Goal: Task Accomplishment & Management: Use online tool/utility

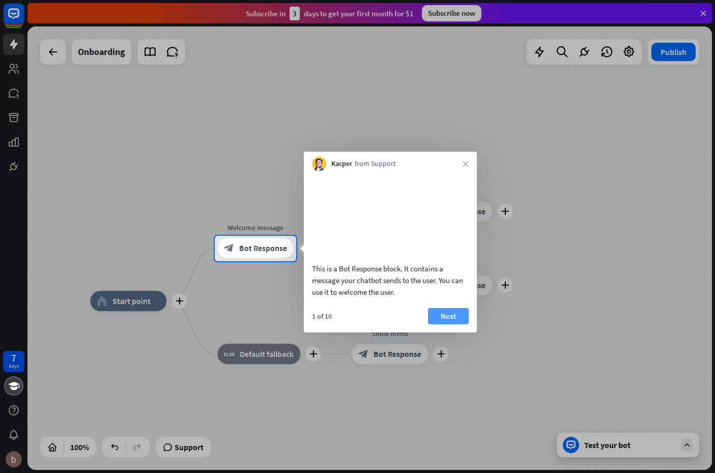
click at [451, 324] on button "Next" at bounding box center [448, 316] width 41 height 16
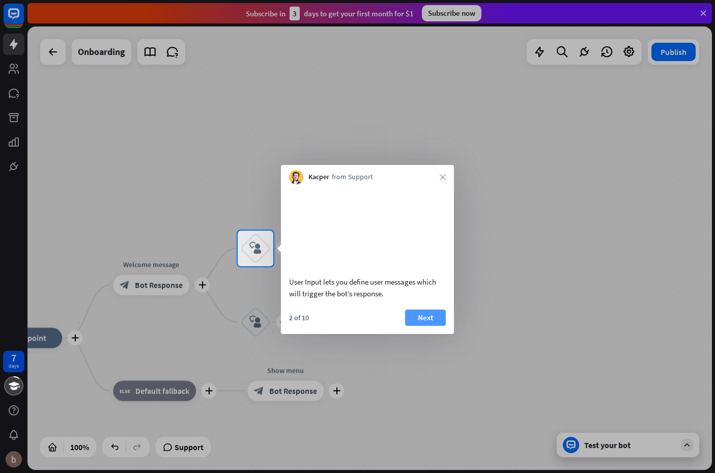
click at [441, 312] on button "Next" at bounding box center [425, 318] width 41 height 16
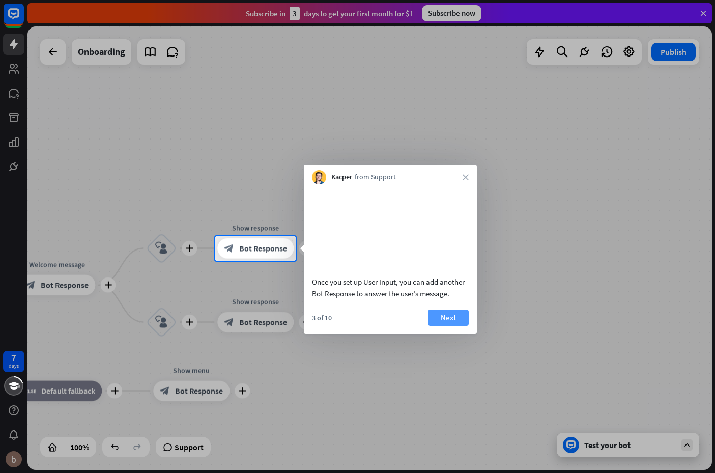
click at [456, 320] on button "Next" at bounding box center [448, 318] width 41 height 16
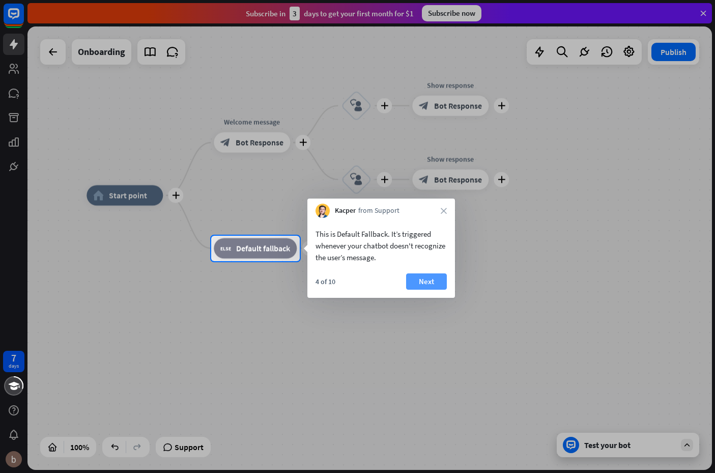
click at [436, 283] on button "Next" at bounding box center [426, 281] width 41 height 16
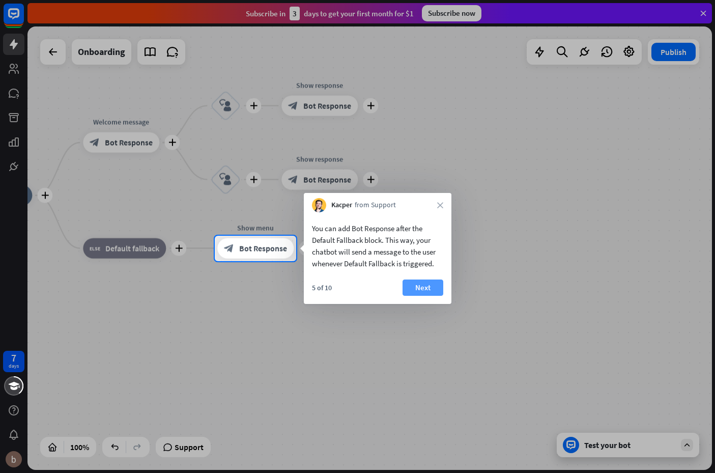
click at [428, 287] on button "Next" at bounding box center [423, 287] width 41 height 16
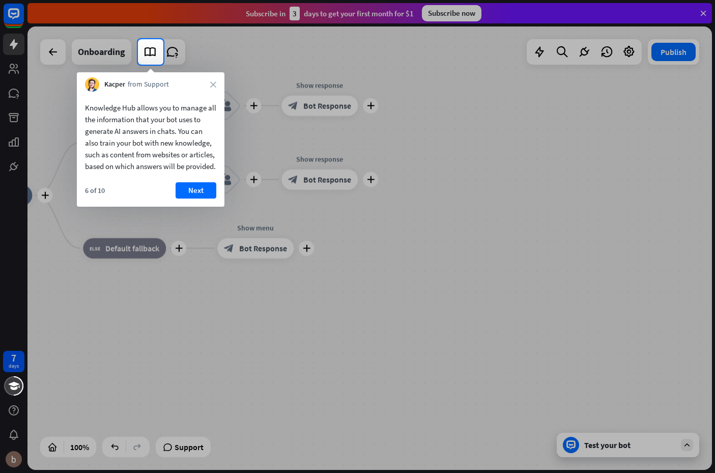
click at [199, 199] on button "Next" at bounding box center [196, 190] width 41 height 16
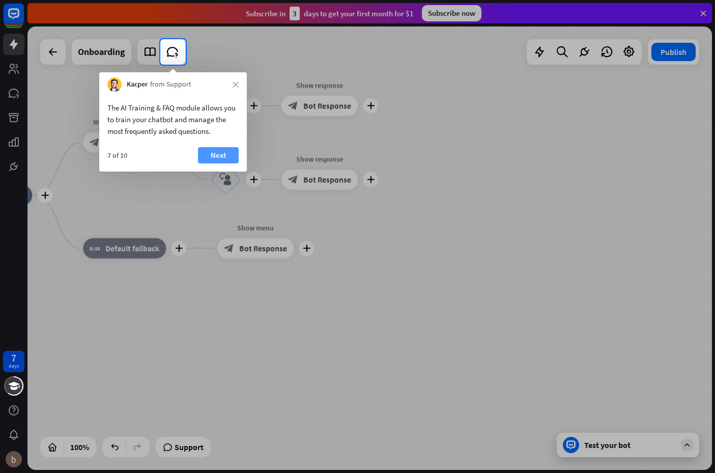
click at [222, 157] on button "Next" at bounding box center [218, 155] width 41 height 16
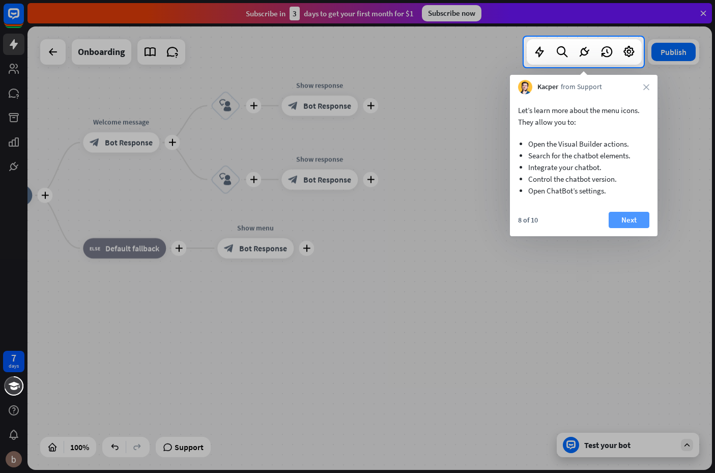
click at [638, 222] on button "Next" at bounding box center [629, 220] width 41 height 16
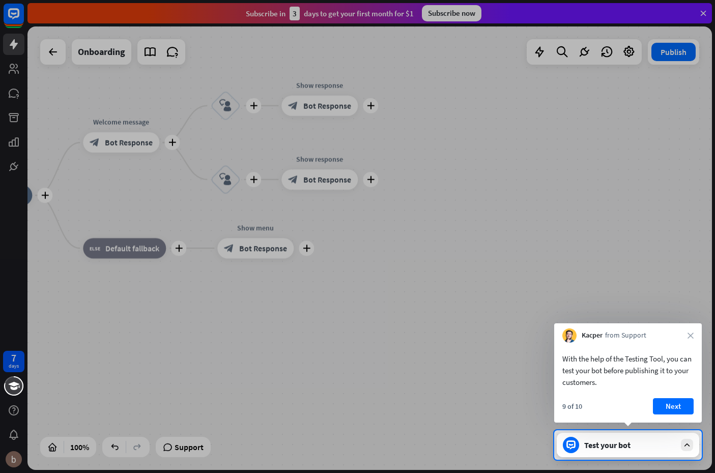
click at [682, 414] on div "9 of 10 Next" at bounding box center [628, 410] width 148 height 24
click at [677, 404] on button "Next" at bounding box center [673, 406] width 41 height 16
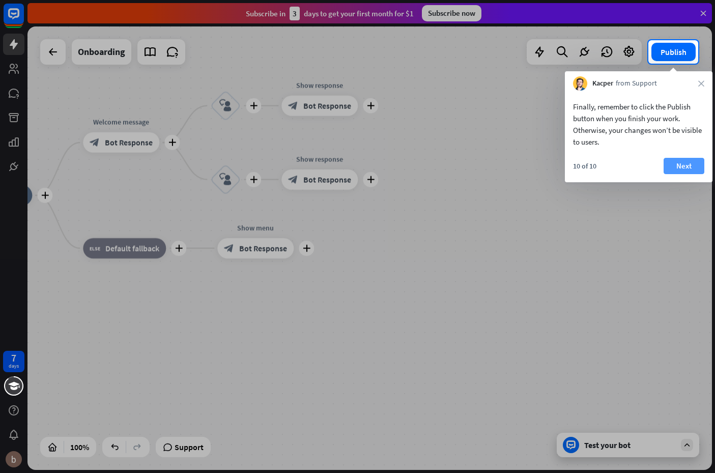
click at [682, 162] on button "Next" at bounding box center [684, 166] width 41 height 16
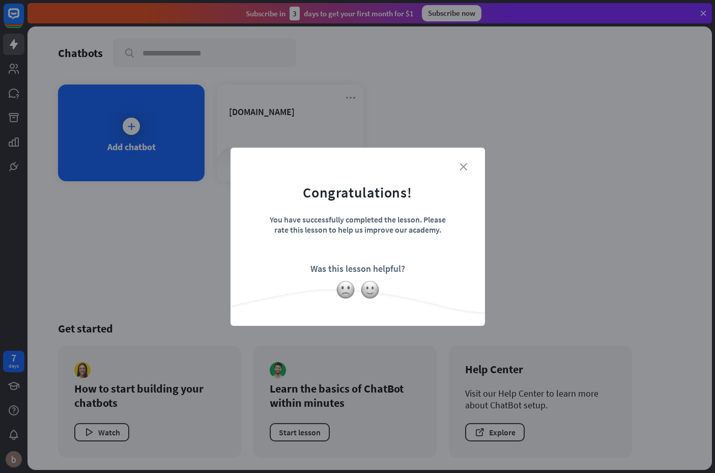
click at [465, 163] on icon "close" at bounding box center [464, 167] width 8 height 8
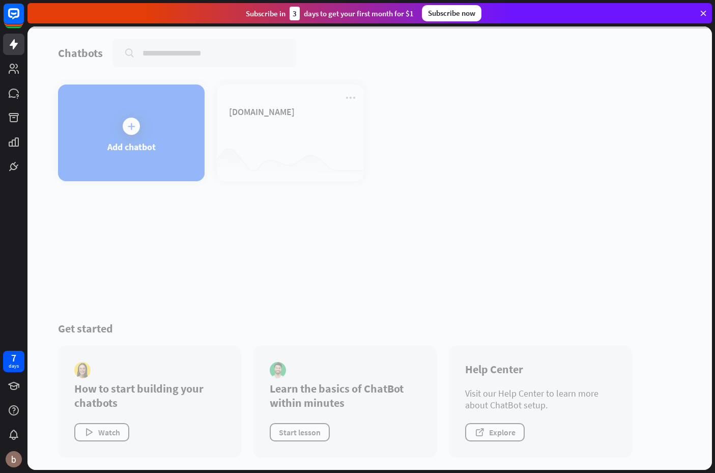
drag, startPoint x: 159, startPoint y: 270, endPoint x: 251, endPoint y: 258, distance: 93.5
click at [255, 258] on div at bounding box center [369, 247] width 685 height 443
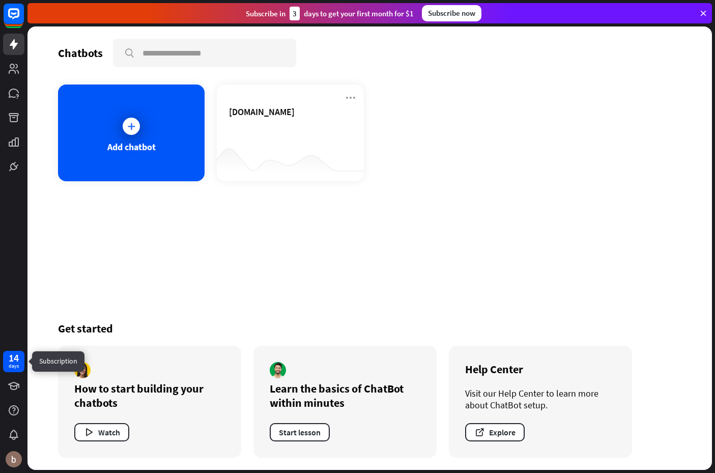
click at [7, 367] on div "14 days" at bounding box center [13, 361] width 21 height 21
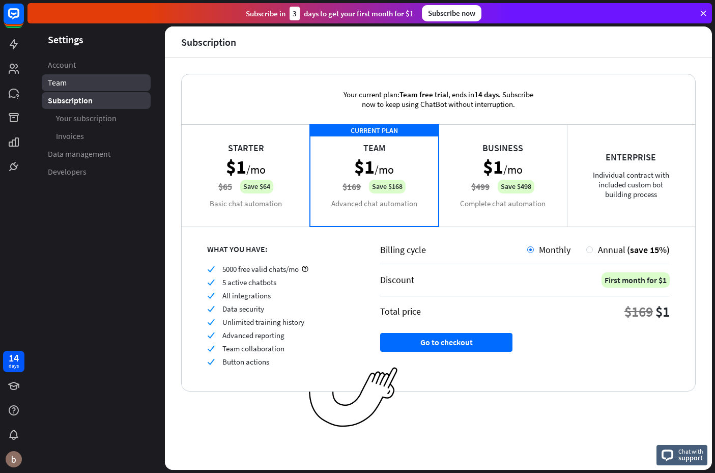
click at [76, 86] on link "Team" at bounding box center [96, 82] width 109 height 17
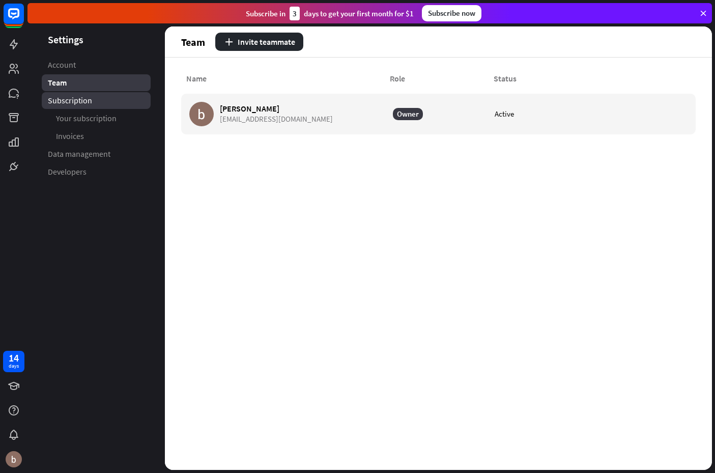
click at [69, 104] on span "Subscription" at bounding box center [70, 100] width 44 height 11
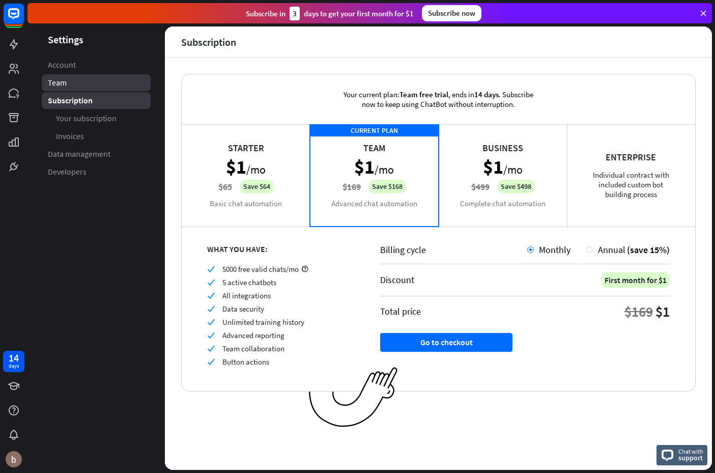
click at [65, 83] on span "Team" at bounding box center [57, 82] width 19 height 11
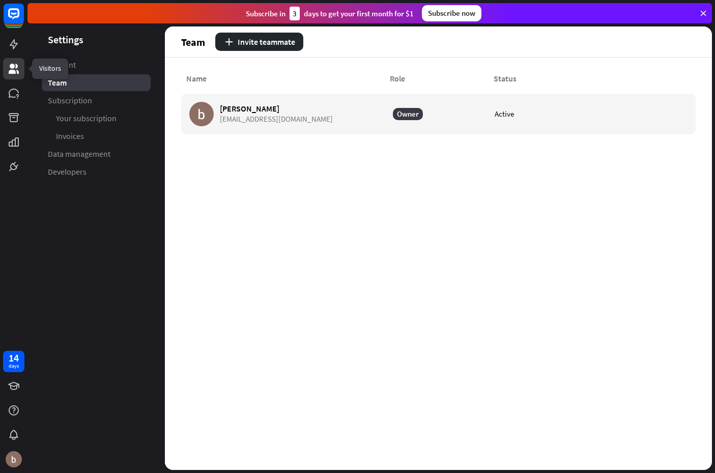
click at [15, 64] on icon at bounding box center [14, 69] width 12 height 12
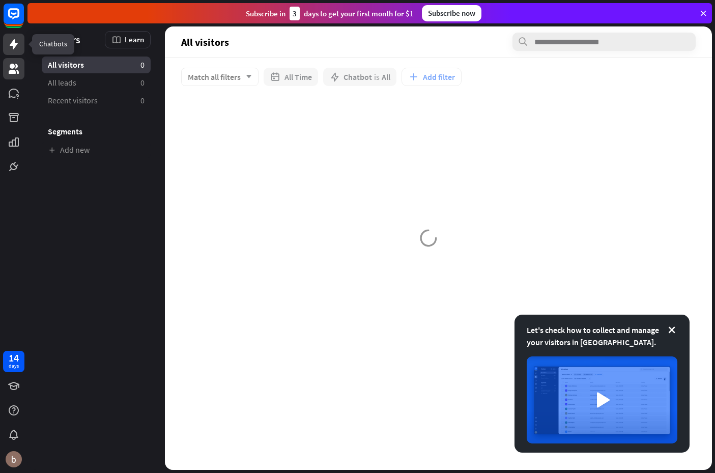
click at [15, 45] on icon at bounding box center [14, 44] width 8 height 10
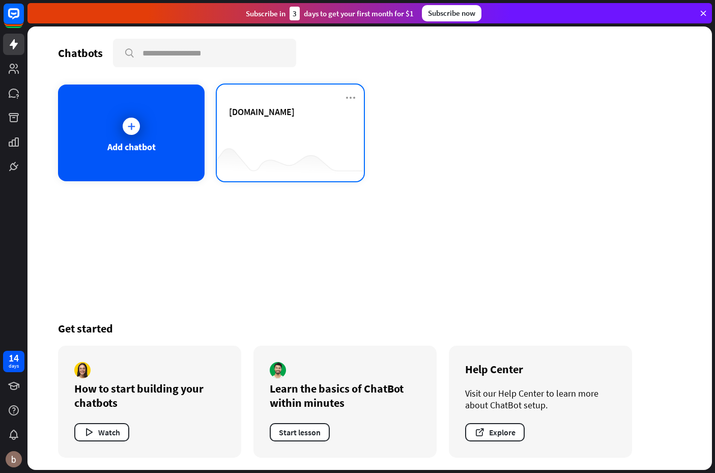
click at [300, 127] on div "[DOMAIN_NAME]" at bounding box center [290, 124] width 122 height 36
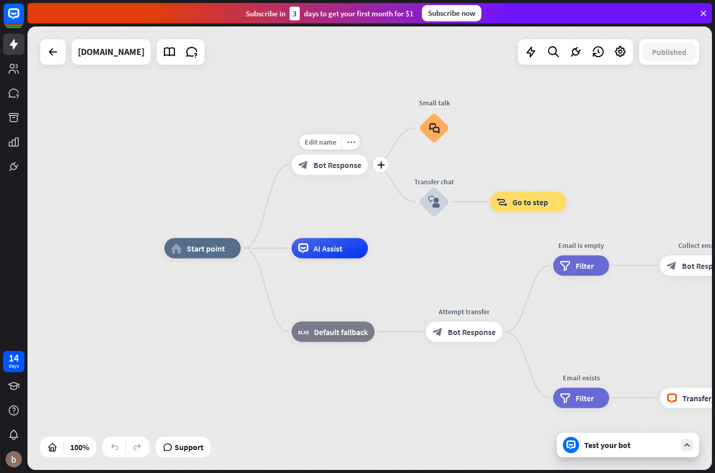
click at [335, 162] on span "Bot Response" at bounding box center [338, 165] width 48 height 10
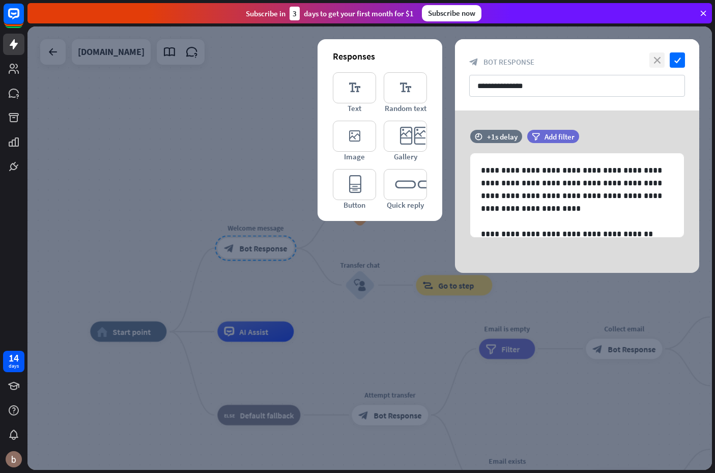
click at [654, 60] on icon "close" at bounding box center [657, 59] width 15 height 15
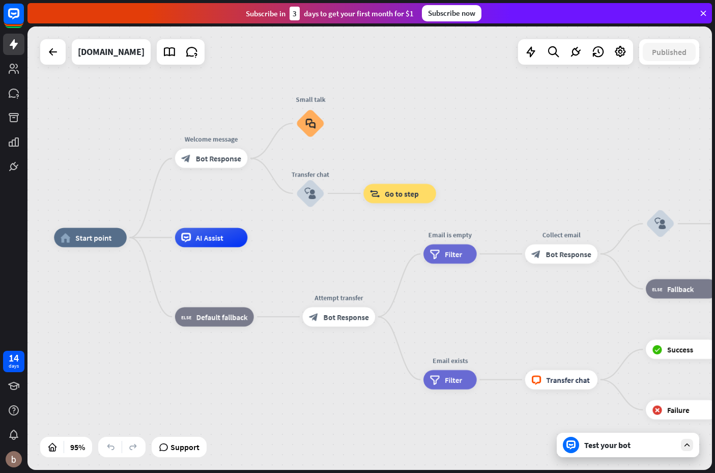
drag, startPoint x: 552, startPoint y: 215, endPoint x: 508, endPoint y: 178, distance: 57.8
click at [528, 168] on div "home_2 Start point Welcome message block_bot_response Bot Response Small talk b…" at bounding box center [369, 247] width 685 height 443
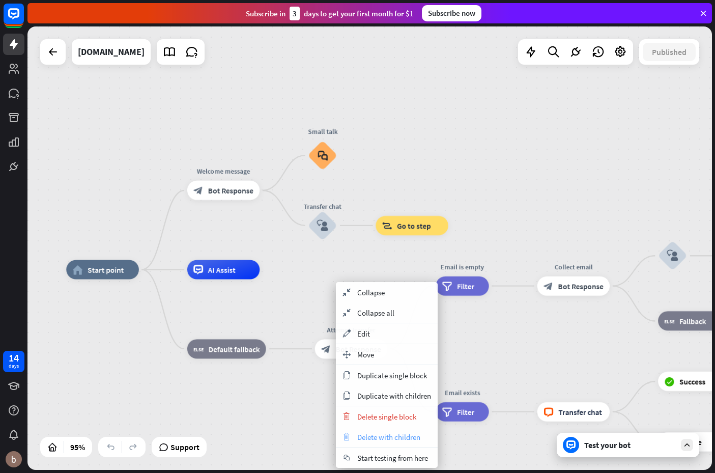
click at [410, 434] on span "Delete with children" at bounding box center [388, 437] width 63 height 10
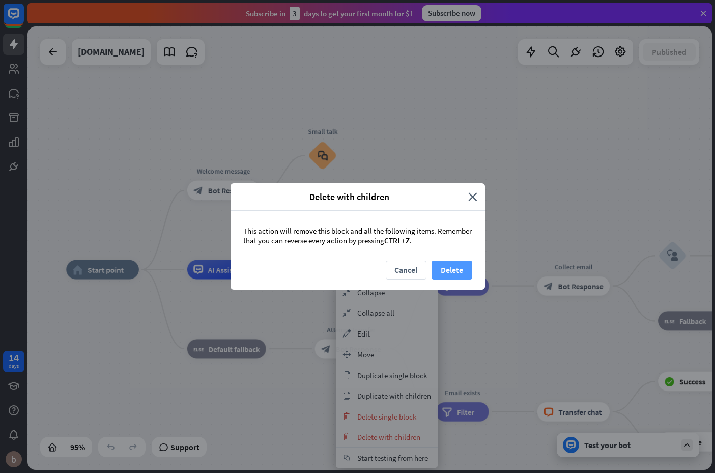
click at [442, 273] on button "Delete" at bounding box center [452, 270] width 41 height 19
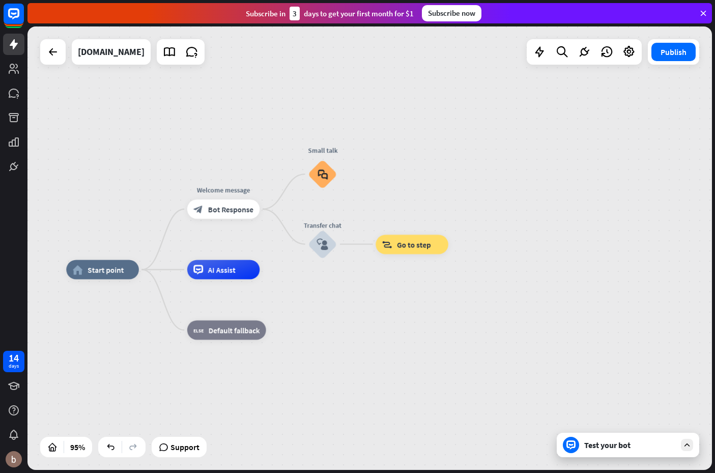
click at [388, 328] on div "home_2 Start point Welcome message block_bot_response Bot Response Small talk b…" at bounding box center [391, 480] width 651 height 421
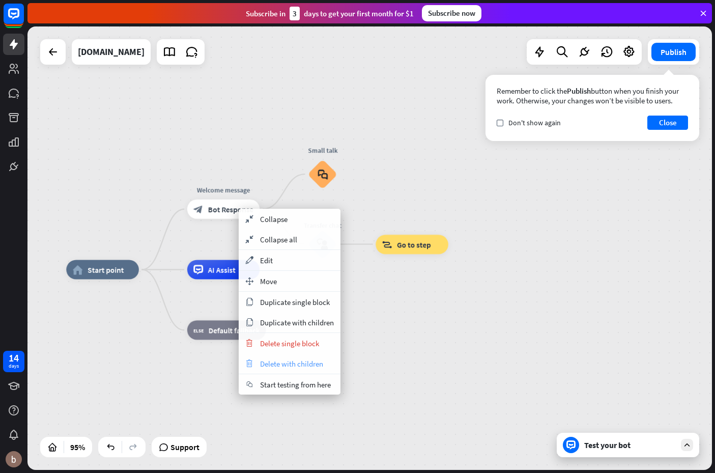
click at [321, 366] on span "Delete with children" at bounding box center [291, 364] width 63 height 10
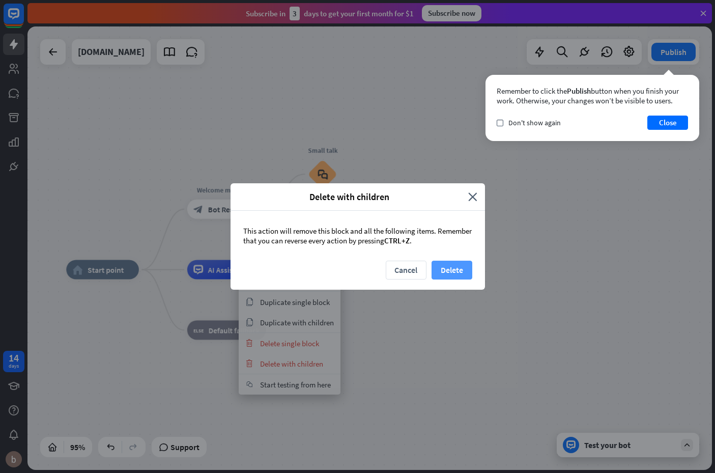
click at [449, 268] on button "Delete" at bounding box center [452, 270] width 41 height 19
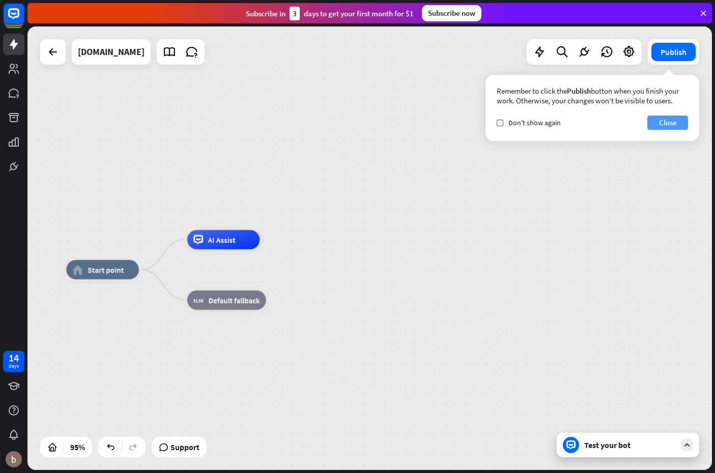
click at [674, 129] on button "Close" at bounding box center [668, 123] width 41 height 14
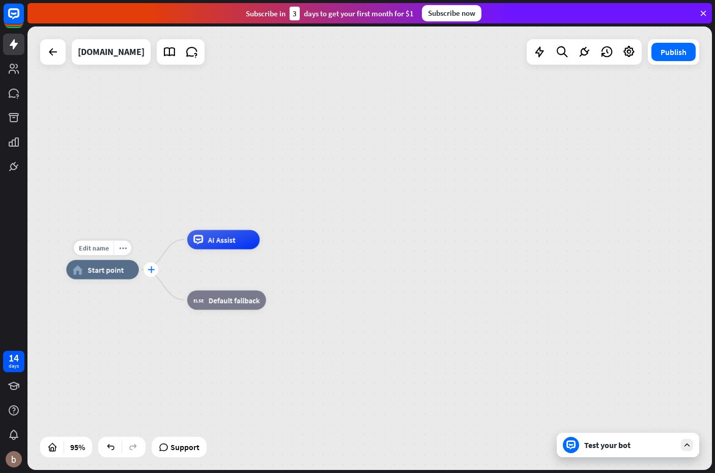
click at [150, 268] on icon "plus" at bounding box center [150, 269] width 7 height 7
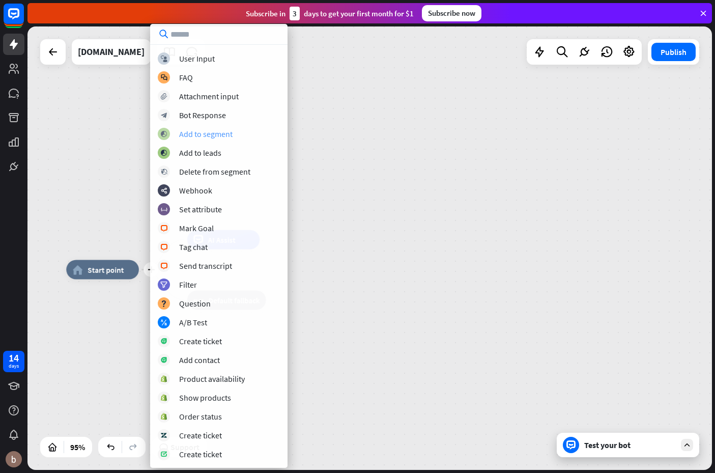
click at [233, 137] on div "block_add_to_segment Add to segment" at bounding box center [219, 134] width 122 height 12
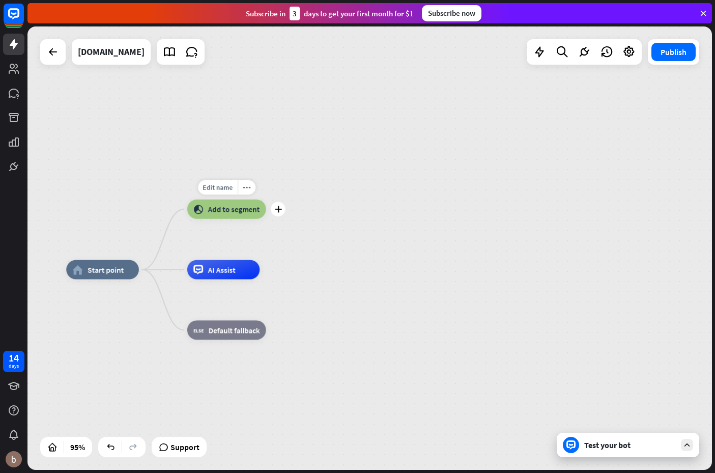
click at [199, 212] on icon "block_add_to_segment" at bounding box center [198, 209] width 10 height 10
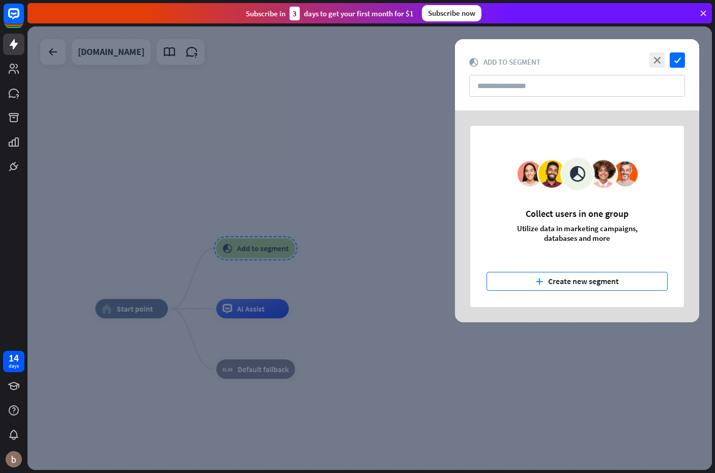
click at [593, 283] on button "plus Create new segment" at bounding box center [577, 281] width 181 height 19
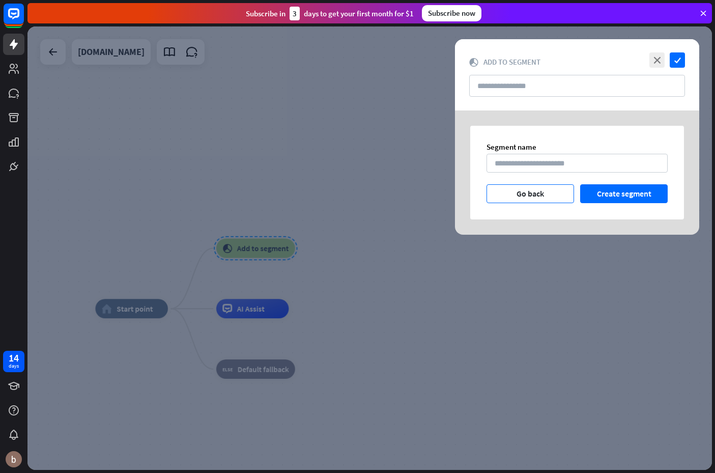
click at [545, 195] on button "Go back" at bounding box center [531, 193] width 88 height 19
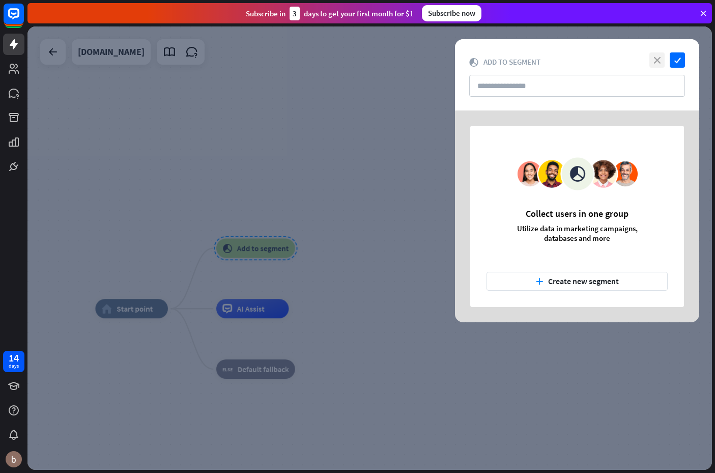
click at [656, 60] on icon "close" at bounding box center [657, 59] width 15 height 15
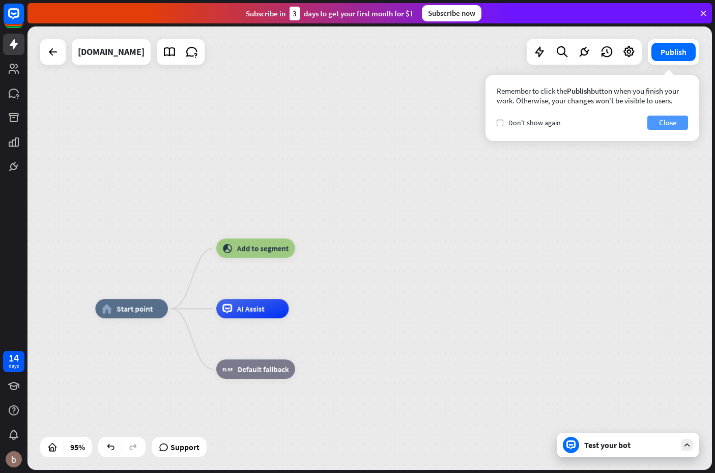
click at [659, 121] on button "Close" at bounding box center [668, 123] width 41 height 14
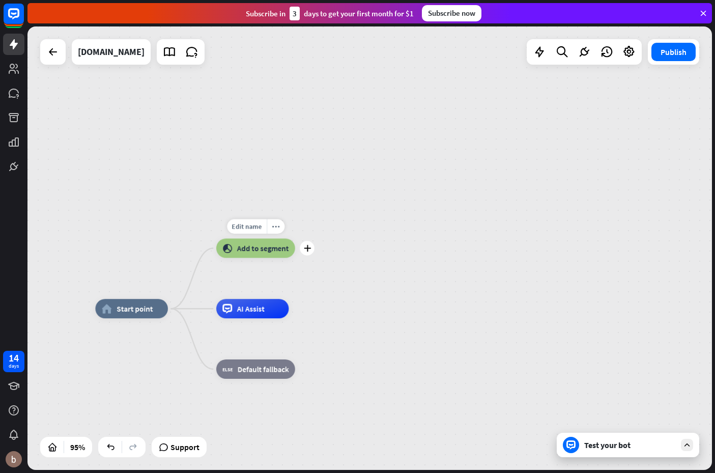
click at [233, 258] on div "block_add_to_segment Add to segment" at bounding box center [255, 248] width 79 height 19
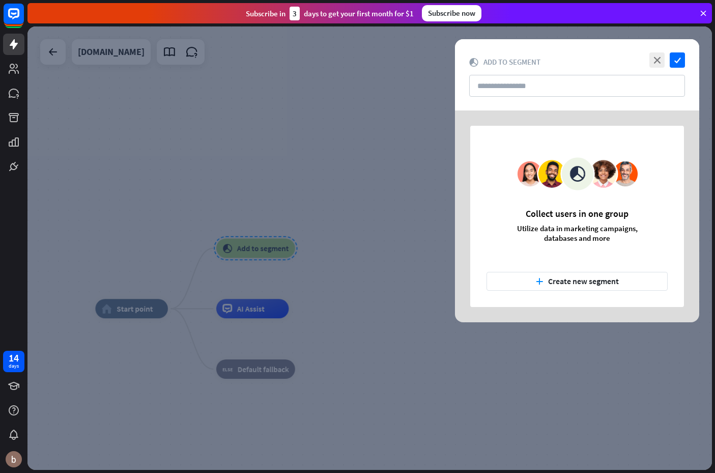
click at [562, 278] on button "plus Create new segment" at bounding box center [577, 281] width 181 height 19
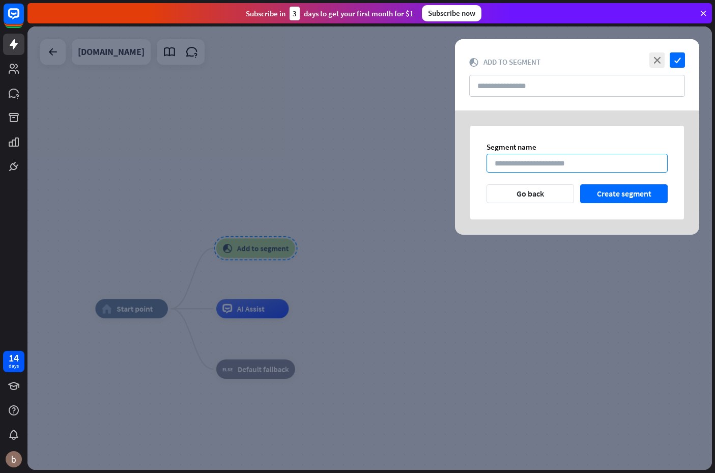
click at [596, 166] on input at bounding box center [577, 163] width 181 height 19
type input "****"
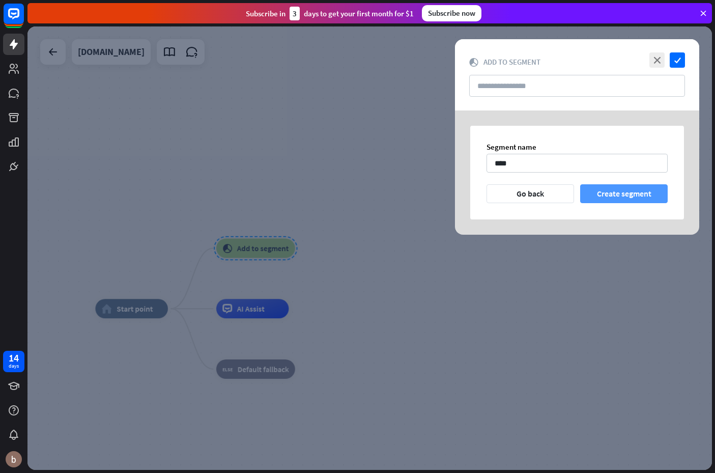
click at [629, 200] on button "Create segment" at bounding box center [624, 193] width 88 height 19
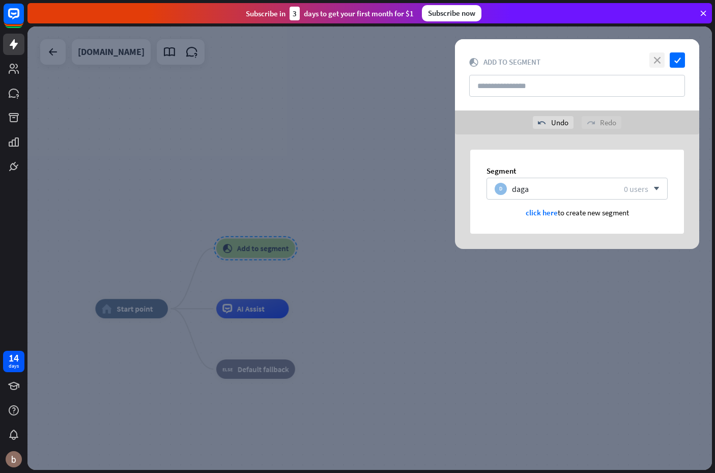
click at [658, 56] on icon "close" at bounding box center [657, 59] width 15 height 15
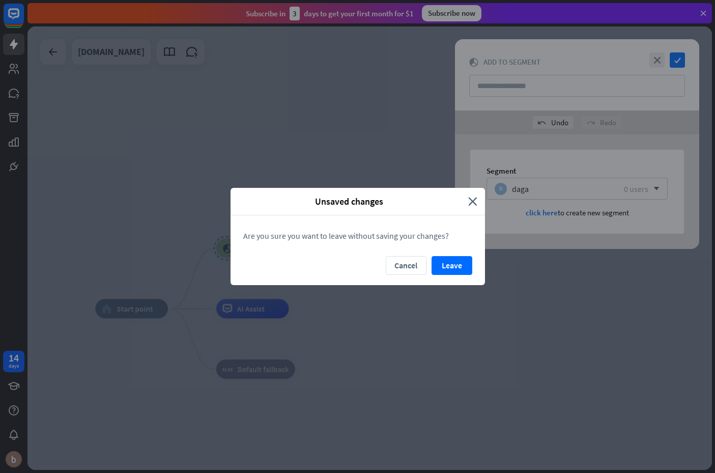
click at [446, 262] on button "Leave" at bounding box center [452, 265] width 41 height 19
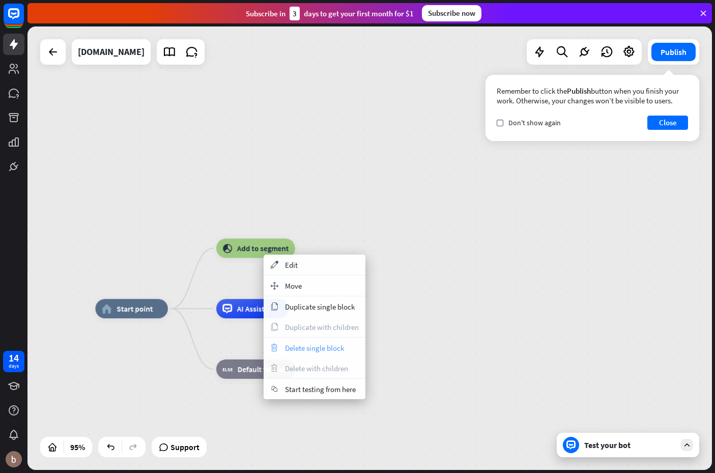
click at [334, 348] on span "Delete single block" at bounding box center [314, 348] width 59 height 10
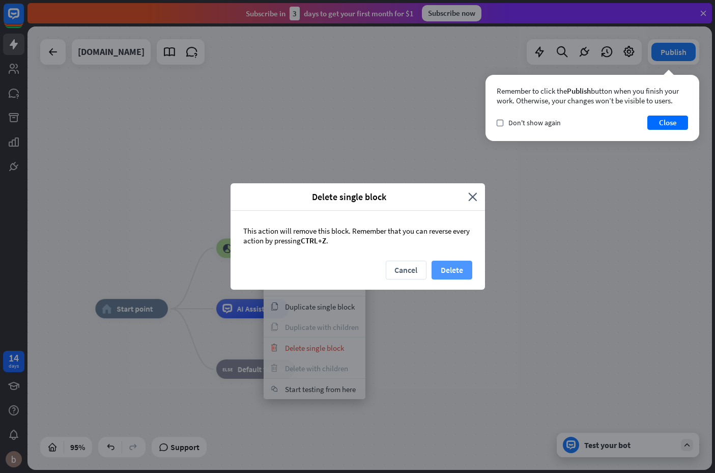
click at [451, 273] on button "Delete" at bounding box center [452, 270] width 41 height 19
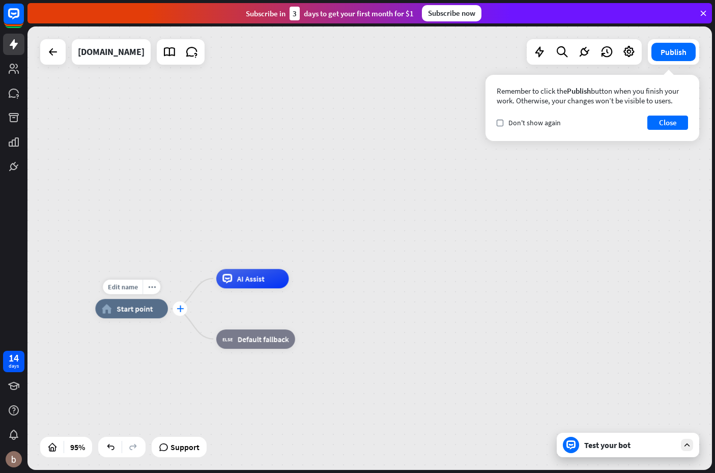
click at [182, 309] on icon "plus" at bounding box center [180, 308] width 7 height 7
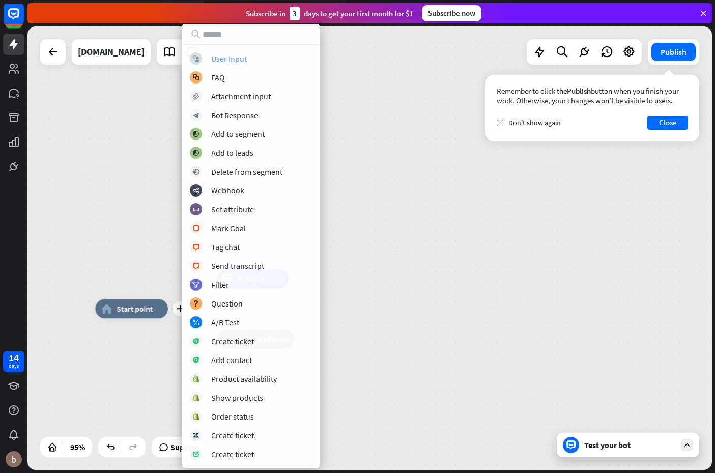
click at [238, 61] on div "User Input" at bounding box center [229, 58] width 36 height 10
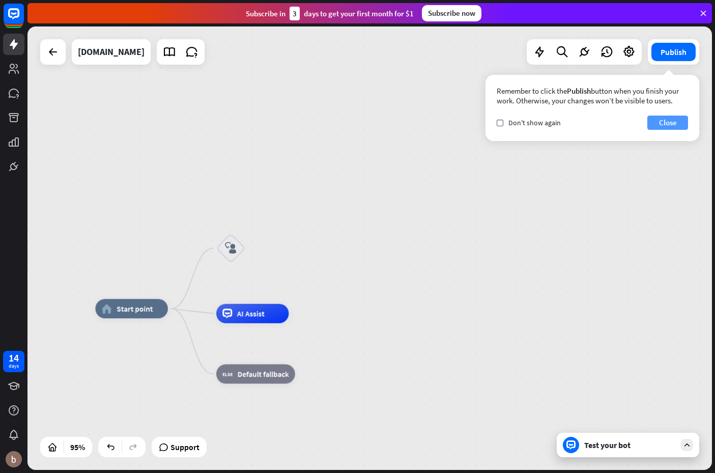
click at [670, 124] on button "Close" at bounding box center [668, 123] width 41 height 14
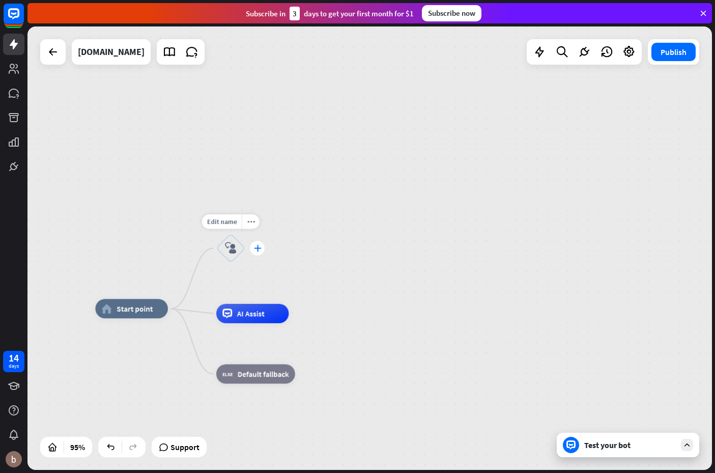
click at [255, 247] on icon "plus" at bounding box center [257, 248] width 7 height 7
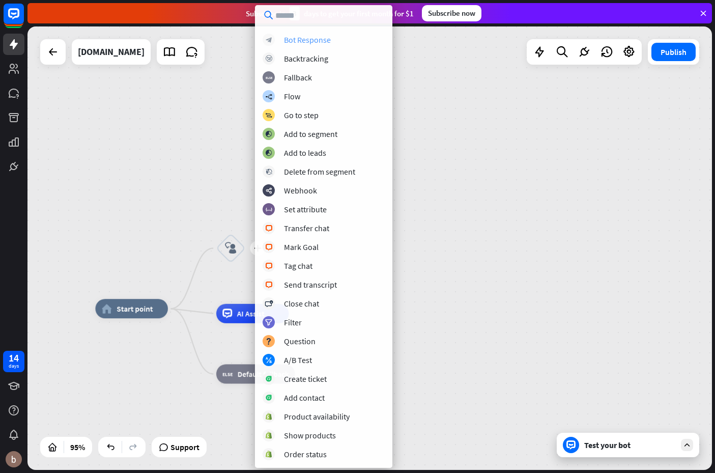
click at [320, 39] on div "Bot Response" at bounding box center [307, 40] width 47 height 10
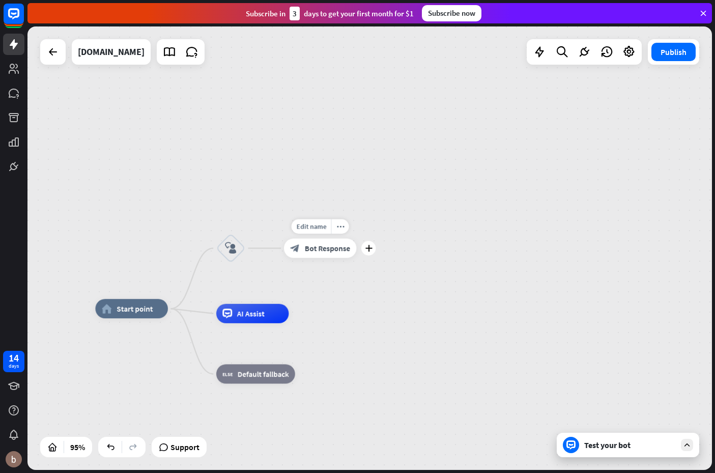
click at [318, 253] on div "block_bot_response Bot Response" at bounding box center [320, 248] width 73 height 19
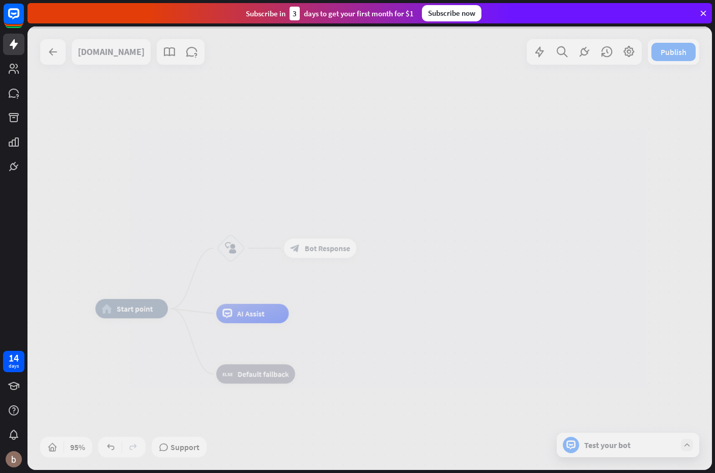
click at [317, 245] on div at bounding box center [369, 247] width 685 height 443
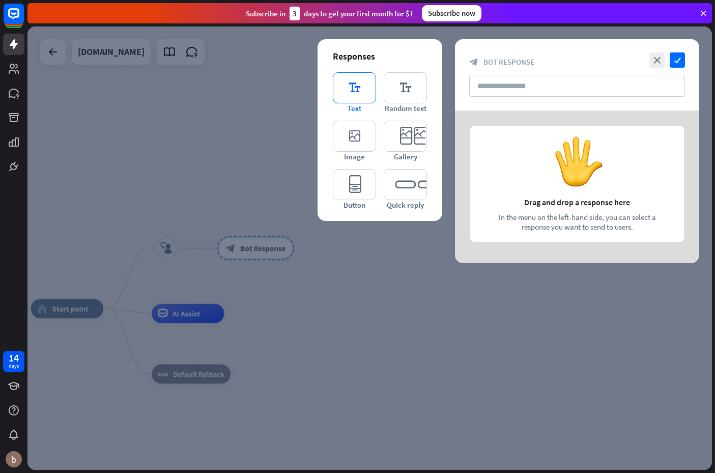
drag, startPoint x: 364, startPoint y: 86, endPoint x: 371, endPoint y: 86, distance: 6.6
click at [364, 86] on icon "editor_text" at bounding box center [354, 87] width 43 height 31
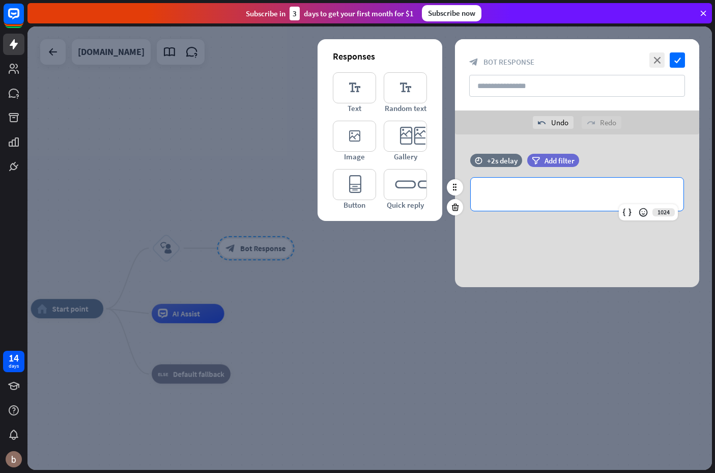
click at [542, 199] on p "**********" at bounding box center [577, 194] width 192 height 13
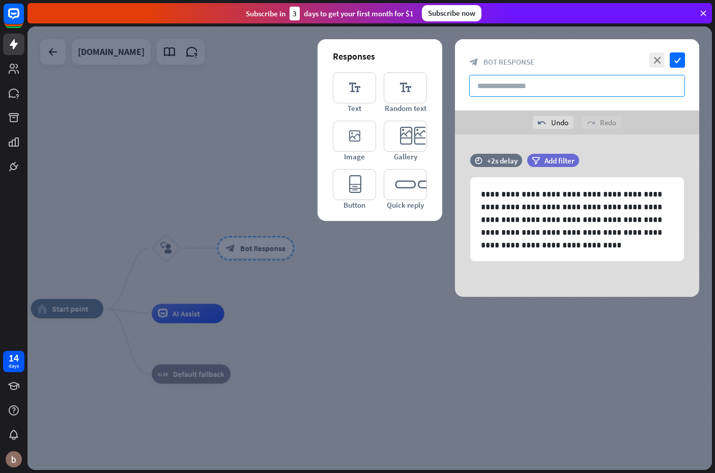
click at [525, 81] on input "text" at bounding box center [577, 86] width 216 height 22
click at [542, 88] on input "text" at bounding box center [577, 86] width 216 height 22
paste input "**********"
type input "**********"
click at [681, 55] on icon "check" at bounding box center [677, 59] width 15 height 15
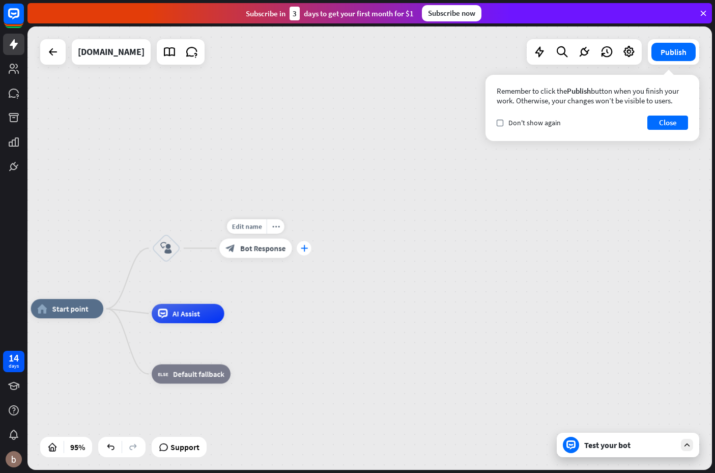
click at [303, 246] on icon "plus" at bounding box center [303, 248] width 7 height 7
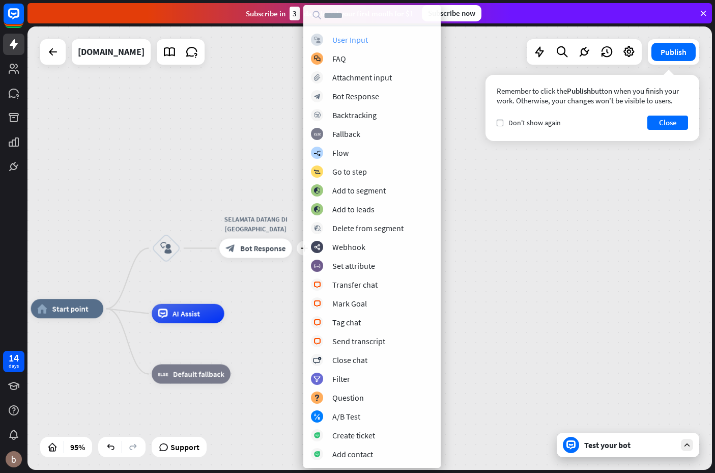
click at [362, 43] on div "User Input" at bounding box center [350, 40] width 36 height 10
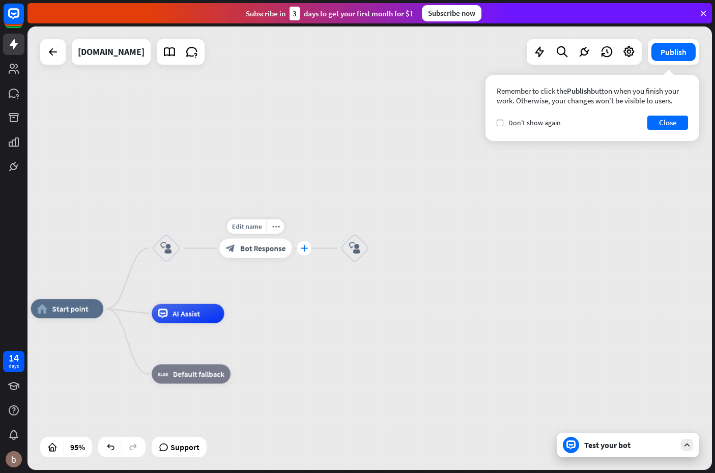
click at [302, 250] on icon "plus" at bounding box center [303, 248] width 7 height 7
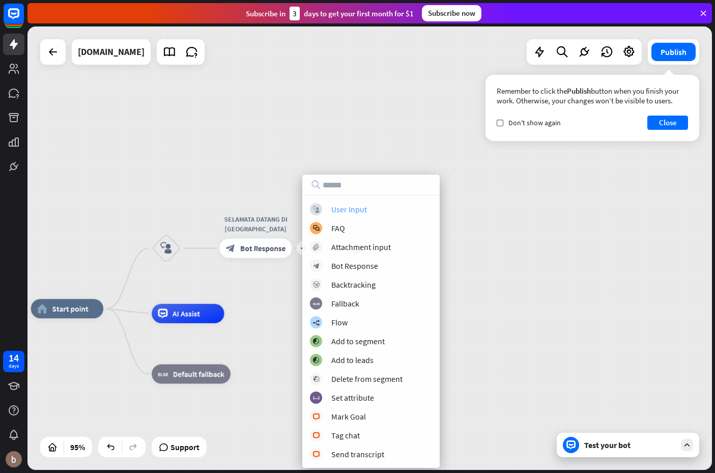
click at [333, 212] on div "User Input" at bounding box center [349, 209] width 36 height 10
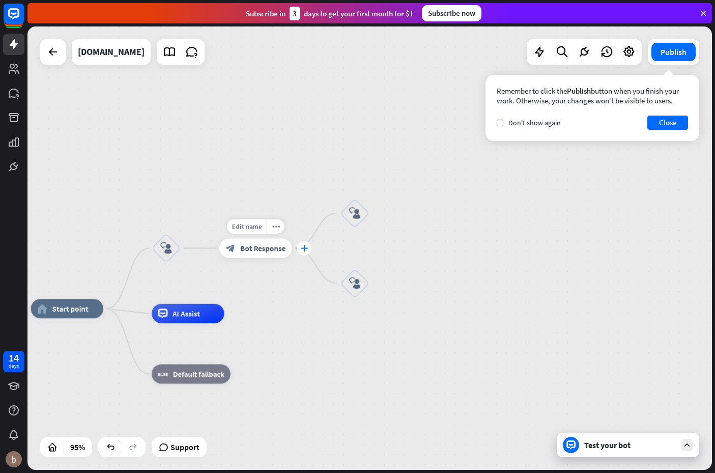
click at [305, 247] on icon "plus" at bounding box center [303, 248] width 7 height 7
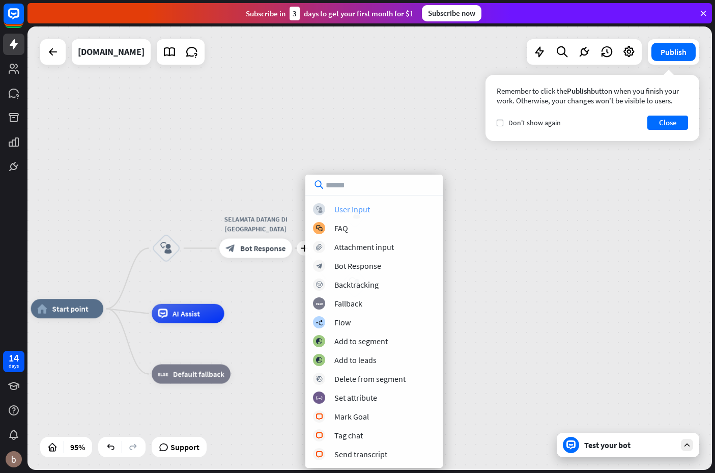
click at [337, 211] on div "User Input" at bounding box center [352, 209] width 36 height 10
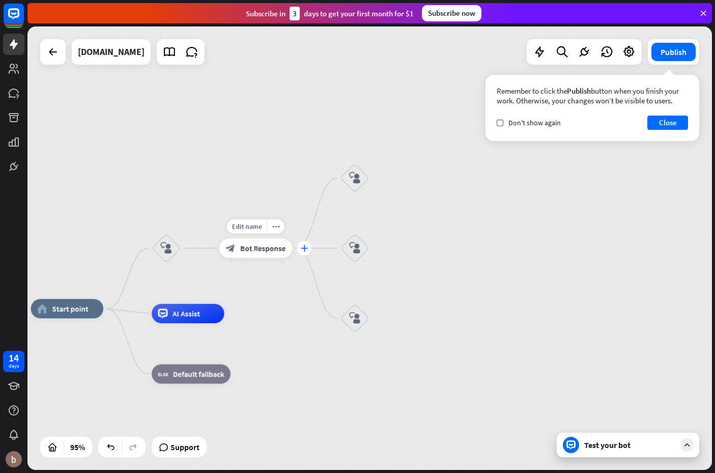
click at [307, 249] on icon "plus" at bounding box center [303, 248] width 7 height 7
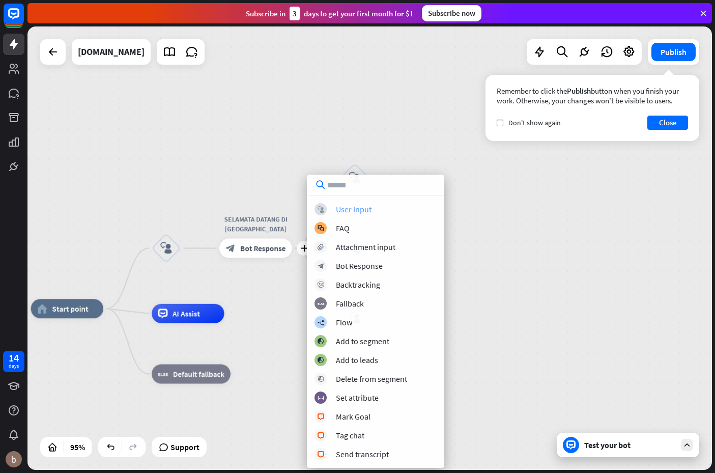
click at [352, 212] on div "User Input" at bounding box center [354, 209] width 36 height 10
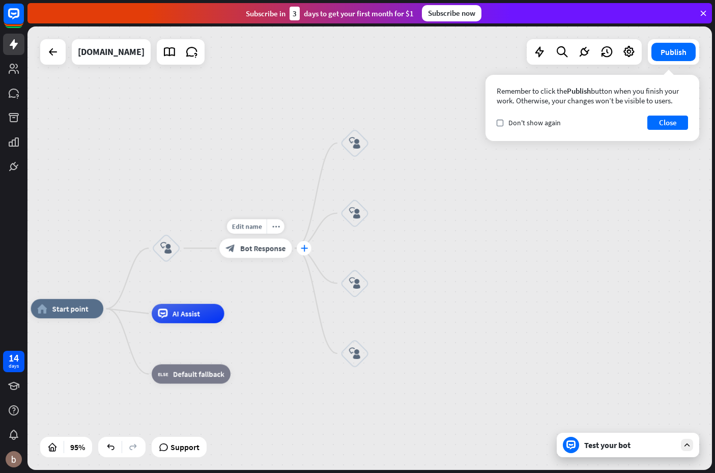
click at [303, 249] on icon "plus" at bounding box center [303, 248] width 7 height 7
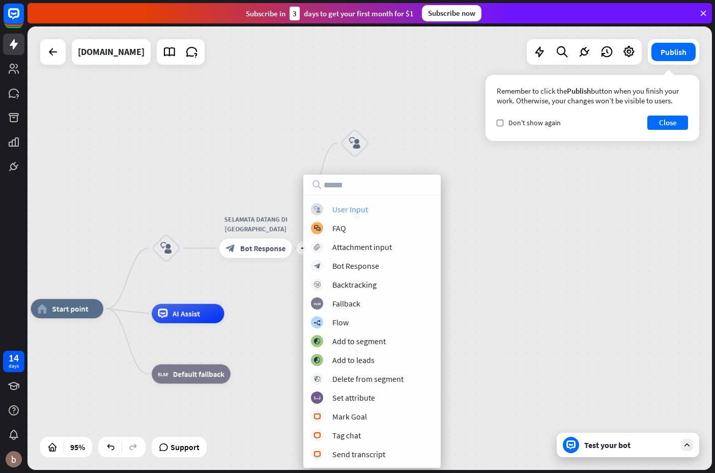
click at [327, 211] on div "block_user_input User Input" at bounding box center [372, 209] width 122 height 12
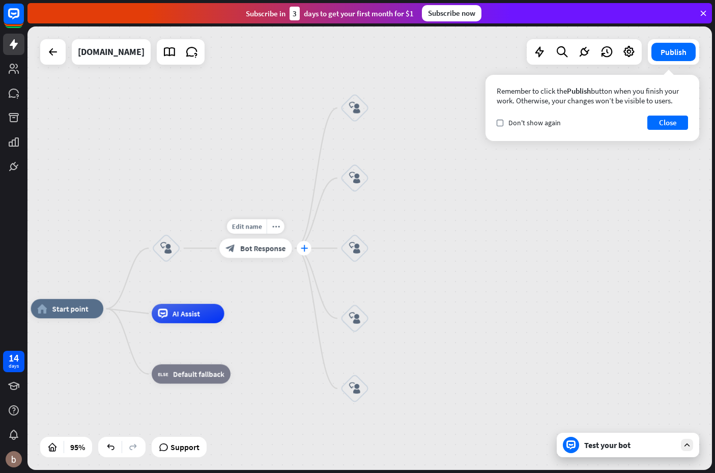
click at [304, 250] on icon "plus" at bounding box center [303, 248] width 7 height 7
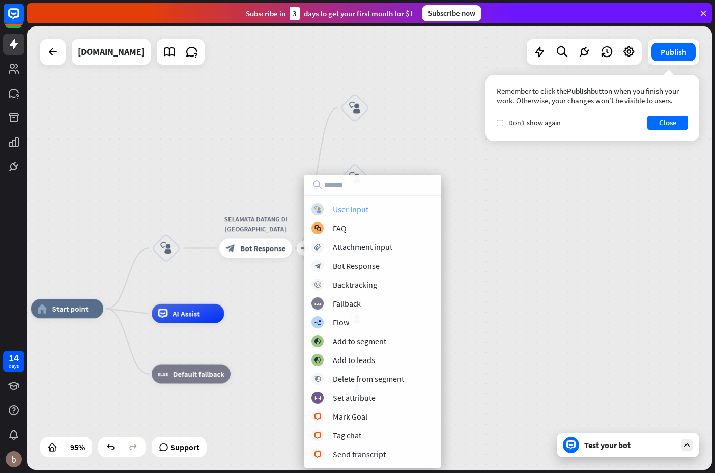
click at [336, 211] on div "User Input" at bounding box center [351, 209] width 36 height 10
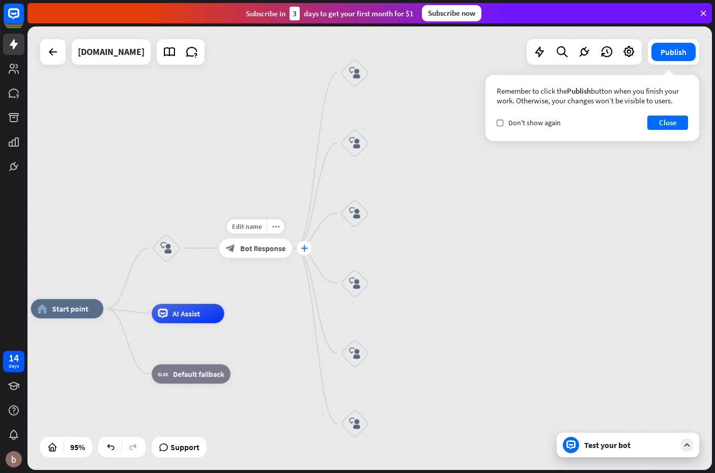
click at [302, 248] on icon "plus" at bounding box center [303, 248] width 7 height 7
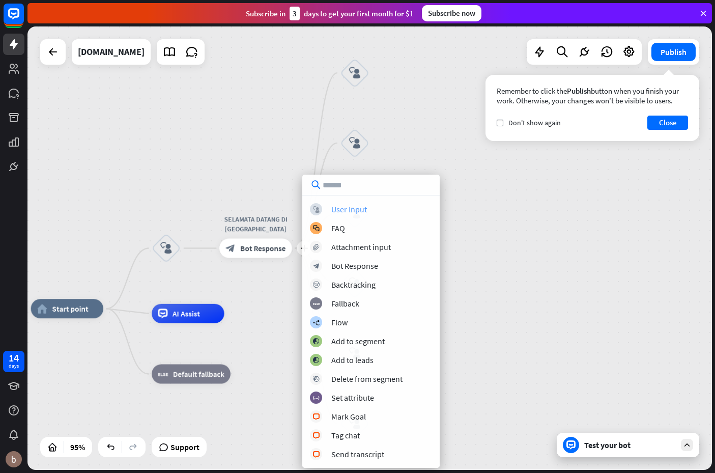
click at [338, 210] on div "User Input" at bounding box center [349, 209] width 36 height 10
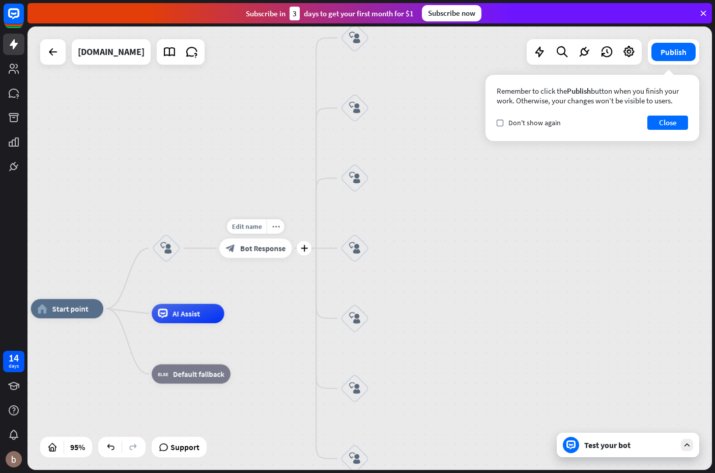
click at [301, 248] on icon "plus" at bounding box center [303, 248] width 7 height 7
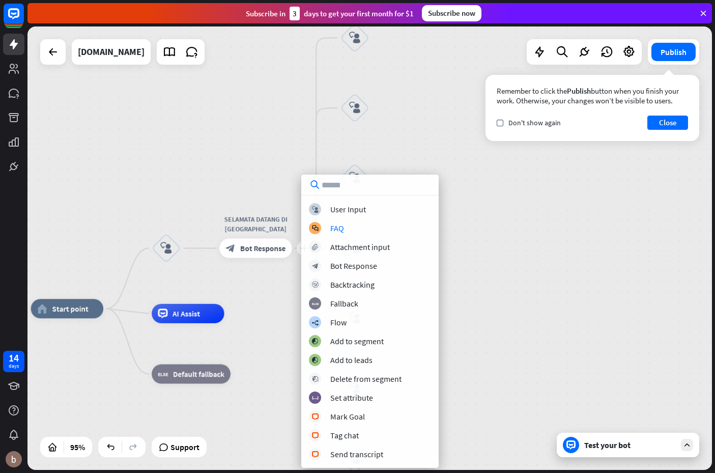
click at [344, 202] on div "block_user_input User Input block_faq FAQ block_attachment Attachment input blo…" at bounding box center [369, 321] width 137 height 293
click at [340, 214] on div "User Input" at bounding box center [348, 209] width 36 height 10
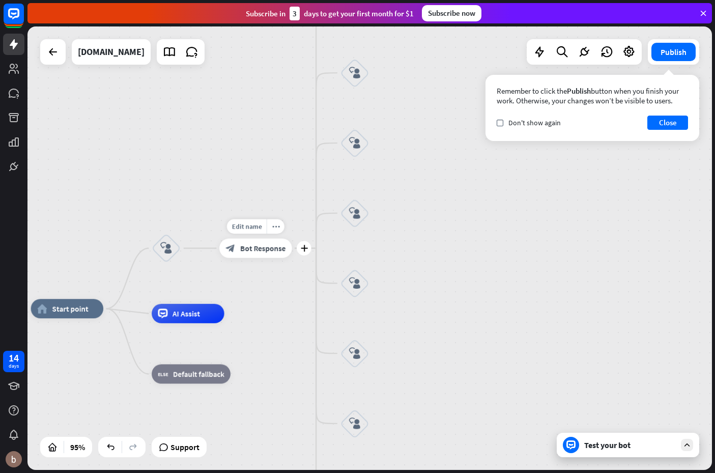
click at [305, 248] on icon "plus" at bounding box center [303, 248] width 7 height 7
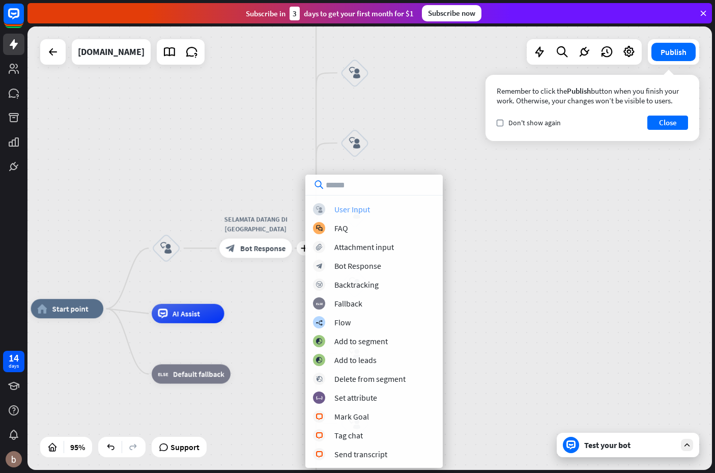
click at [356, 210] on div "User Input" at bounding box center [352, 209] width 36 height 10
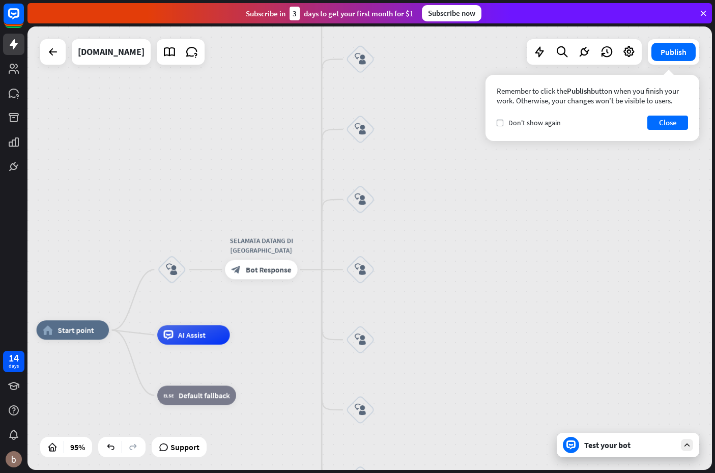
drag, startPoint x: 435, startPoint y: 247, endPoint x: 440, endPoint y: 269, distance: 22.1
click at [440, 269] on div "home_2 Start point block_user_input SELAMATA DATANG DI BATAK5D block_bot_respon…" at bounding box center [369, 247] width 685 height 443
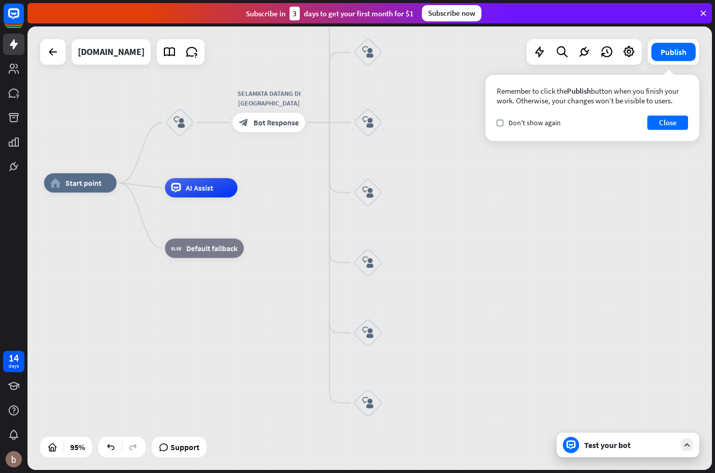
drag, startPoint x: 485, startPoint y: 401, endPoint x: 492, endPoint y: 242, distance: 159.0
click at [495, 241] on div "home_2 Start point block_user_input SELAMATA DATANG DI BATAK5D block_bot_respon…" at bounding box center [369, 393] width 651 height 421
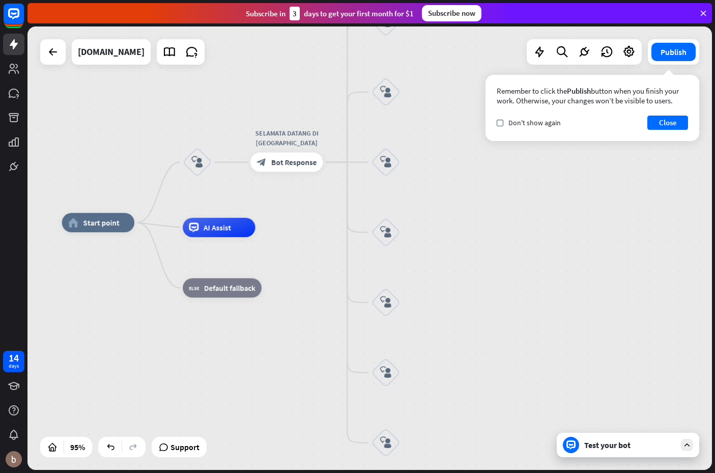
drag, startPoint x: 478, startPoint y: 362, endPoint x: 493, endPoint y: 424, distance: 63.8
click at [500, 433] on div "home_2 Start point block_user_input SELAMATA DATANG DI BATAK5D block_bot_respon…" at bounding box center [387, 432] width 651 height 421
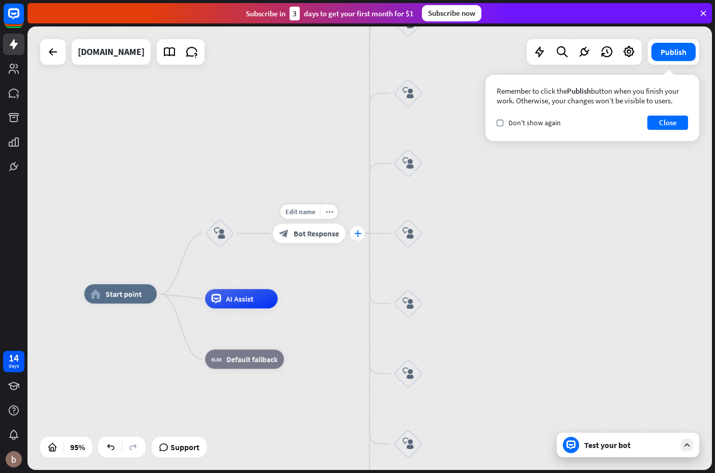
click at [359, 234] on icon "plus" at bounding box center [357, 233] width 7 height 7
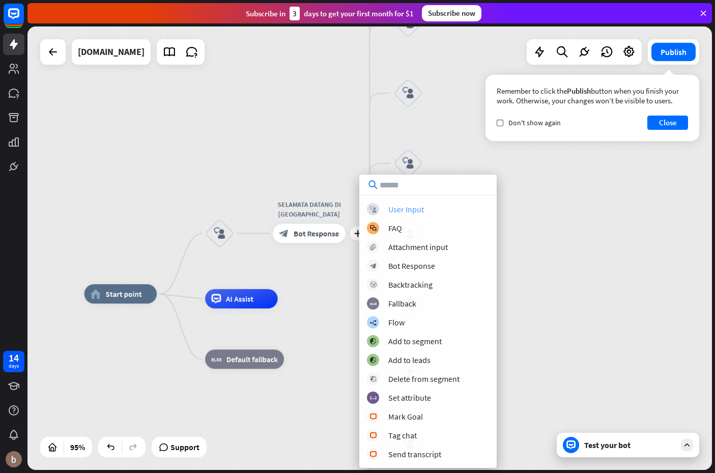
click at [413, 213] on div "User Input" at bounding box center [406, 209] width 36 height 10
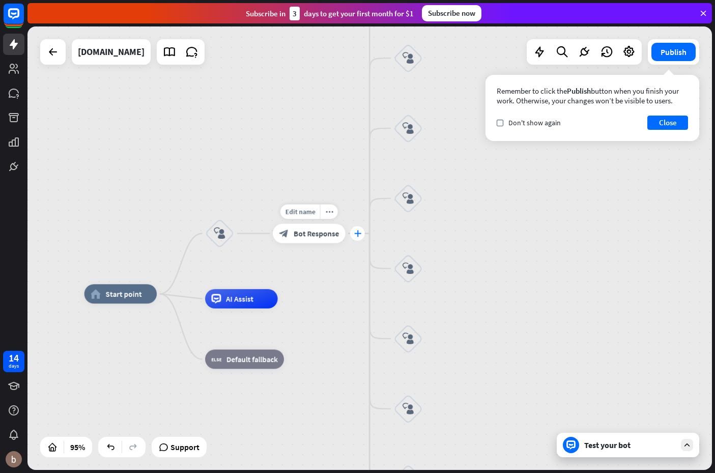
click at [359, 233] on icon "plus" at bounding box center [357, 233] width 7 height 7
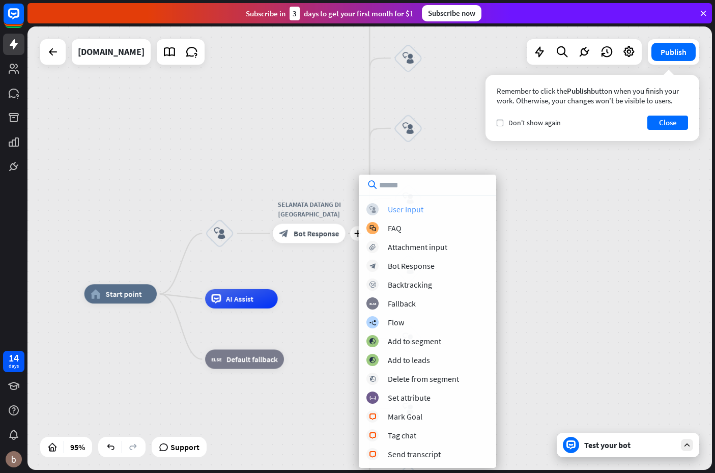
click at [396, 209] on div "User Input" at bounding box center [406, 209] width 36 height 10
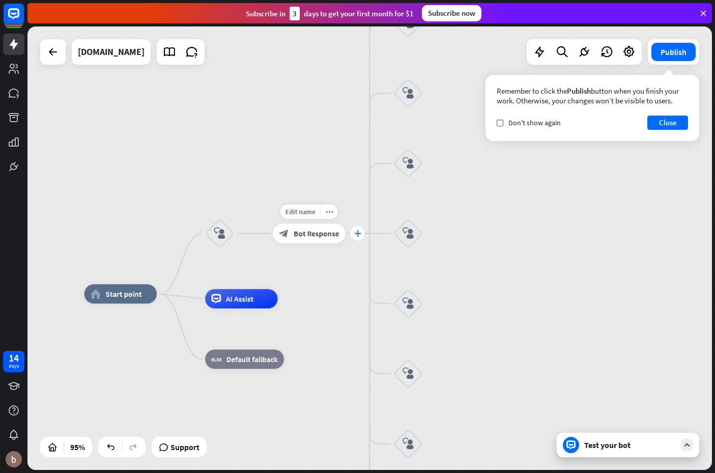
click at [355, 234] on icon "plus" at bounding box center [357, 233] width 7 height 7
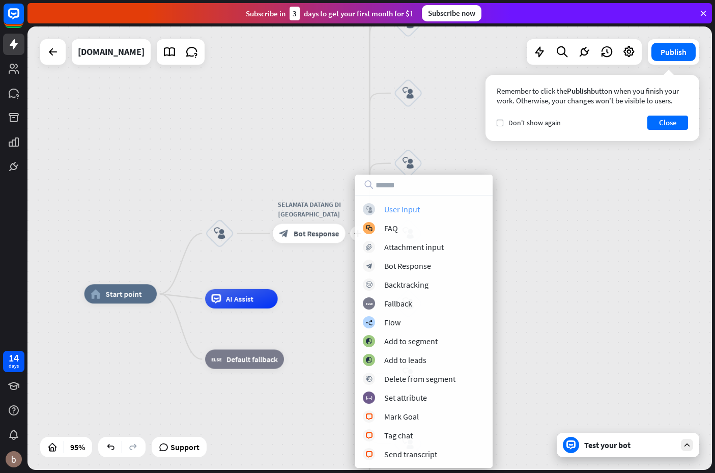
click at [398, 212] on div "User Input" at bounding box center [402, 209] width 36 height 10
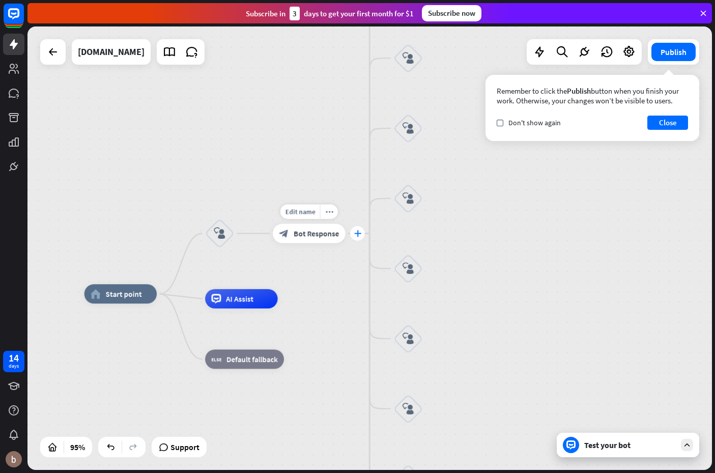
click at [354, 234] on icon "plus" at bounding box center [357, 233] width 7 height 7
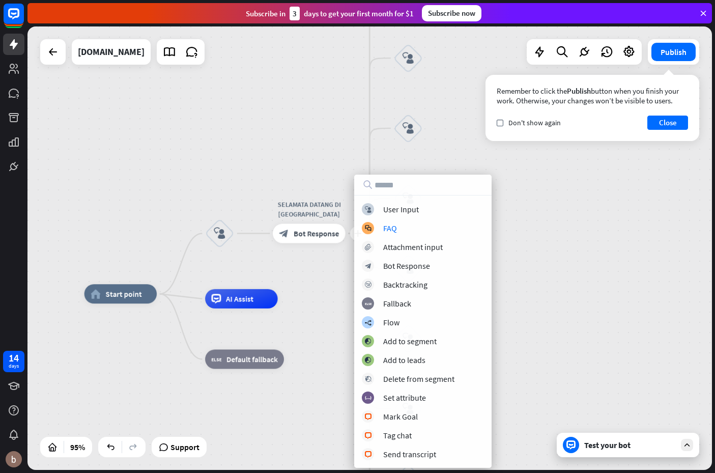
click at [398, 216] on div "block_user_input User Input block_faq FAQ block_attachment Attachment input blo…" at bounding box center [422, 331] width 137 height 257
click at [399, 211] on div "User Input" at bounding box center [401, 209] width 36 height 10
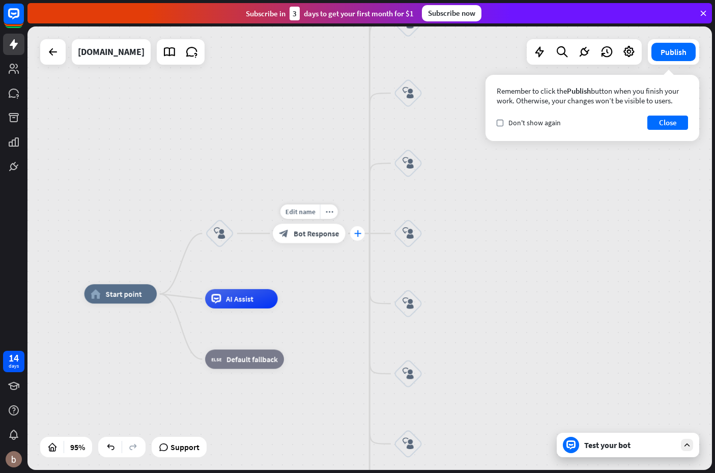
click at [358, 231] on icon "plus" at bounding box center [357, 233] width 7 height 7
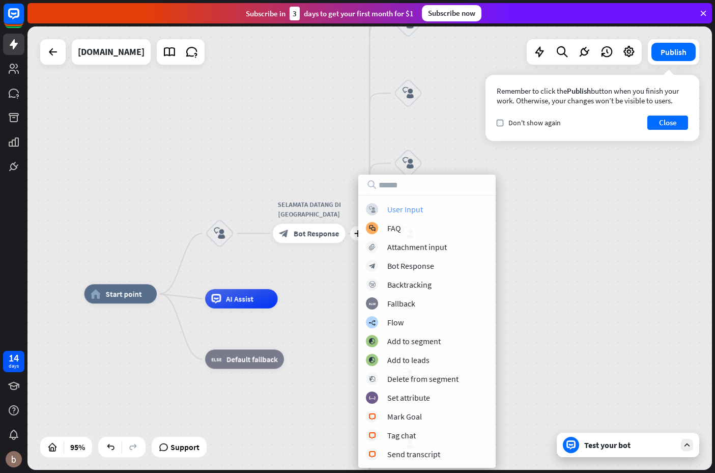
click at [402, 211] on div "User Input" at bounding box center [405, 209] width 36 height 10
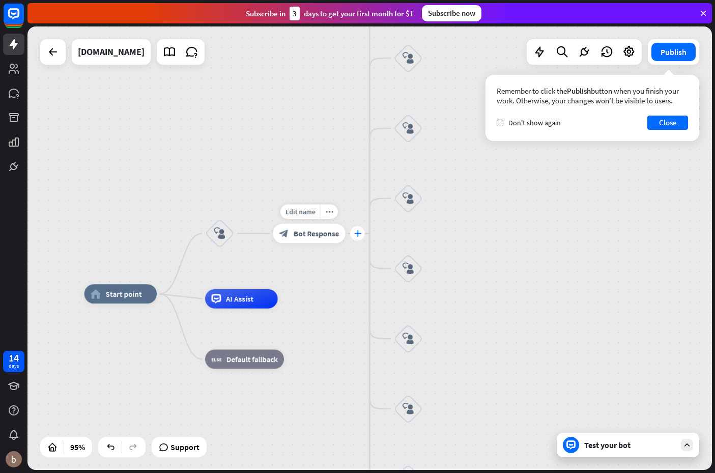
click at [358, 234] on icon "plus" at bounding box center [357, 233] width 7 height 7
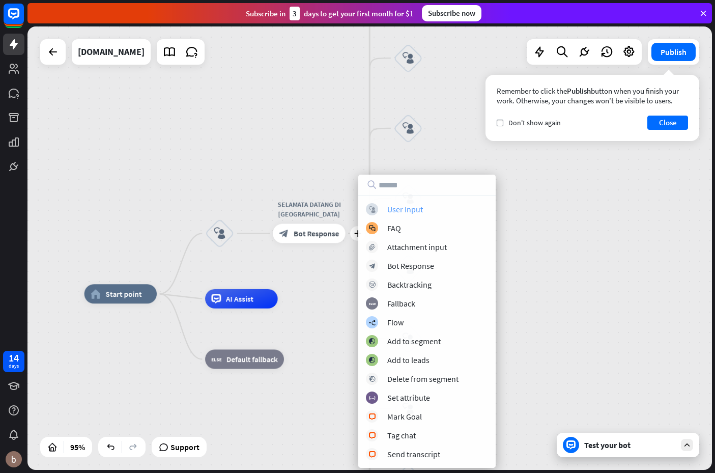
click at [412, 209] on div "User Input" at bounding box center [405, 209] width 36 height 10
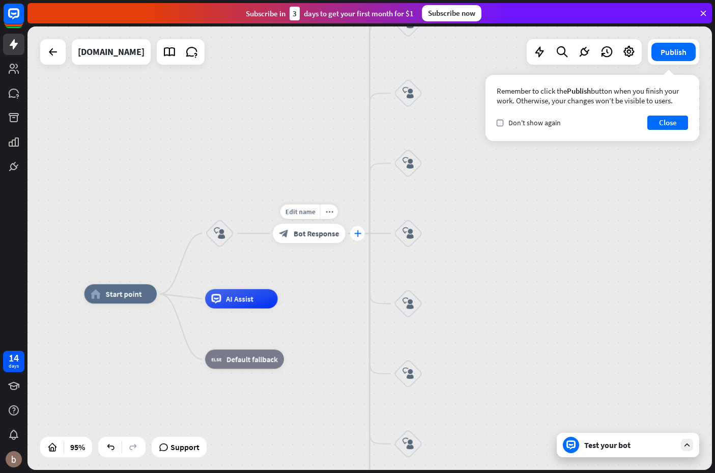
click at [359, 234] on icon "plus" at bounding box center [357, 233] width 7 height 7
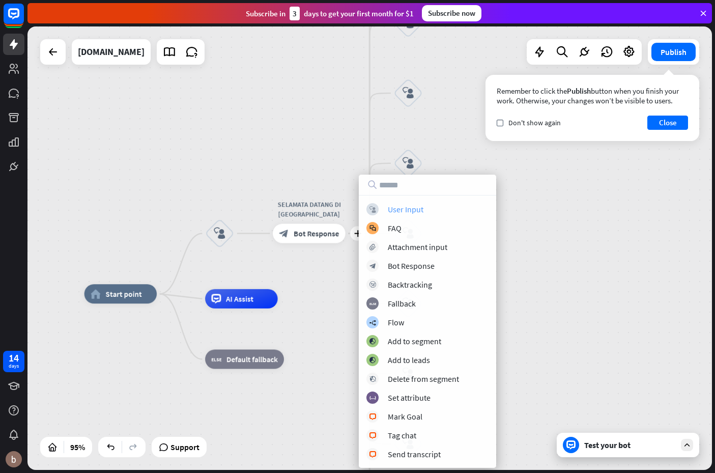
click at [414, 214] on div "block_user_input User Input" at bounding box center [428, 209] width 122 height 12
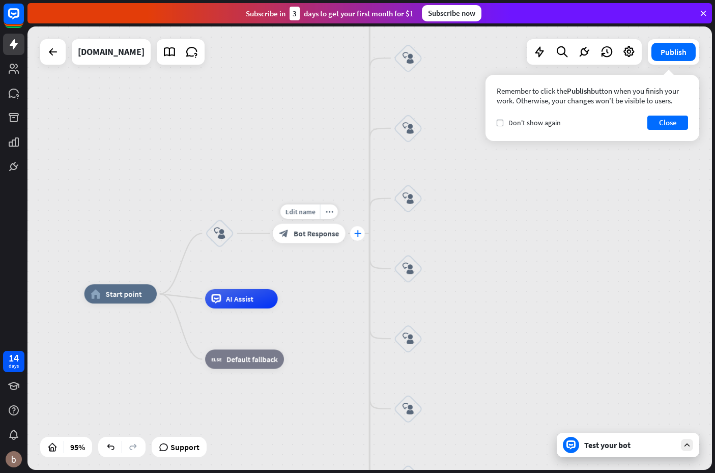
click at [360, 237] on div "plus" at bounding box center [357, 233] width 15 height 15
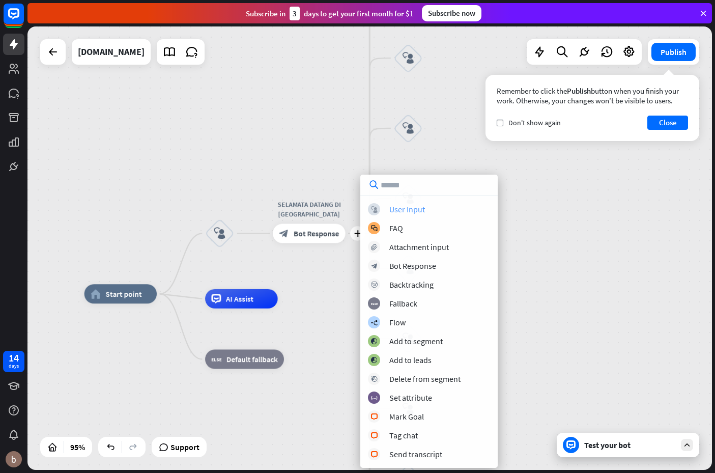
click at [412, 211] on div "User Input" at bounding box center [407, 209] width 36 height 10
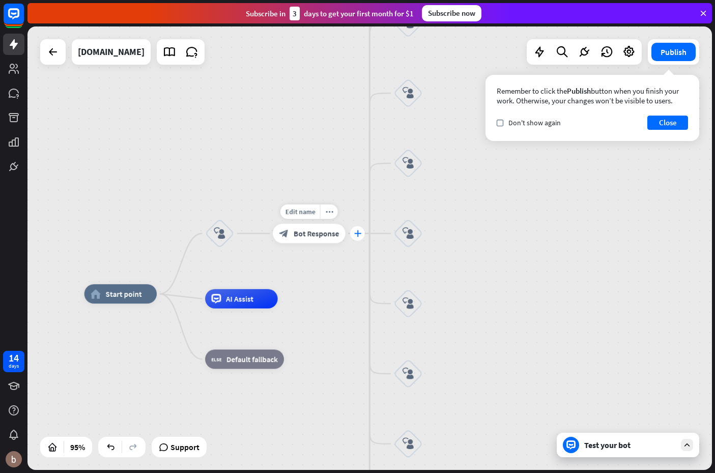
click at [357, 231] on icon "plus" at bounding box center [357, 233] width 7 height 7
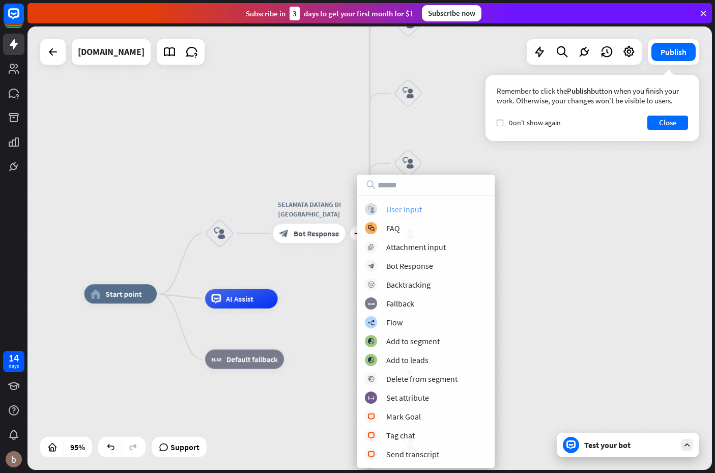
click at [418, 211] on div "User Input" at bounding box center [404, 209] width 36 height 10
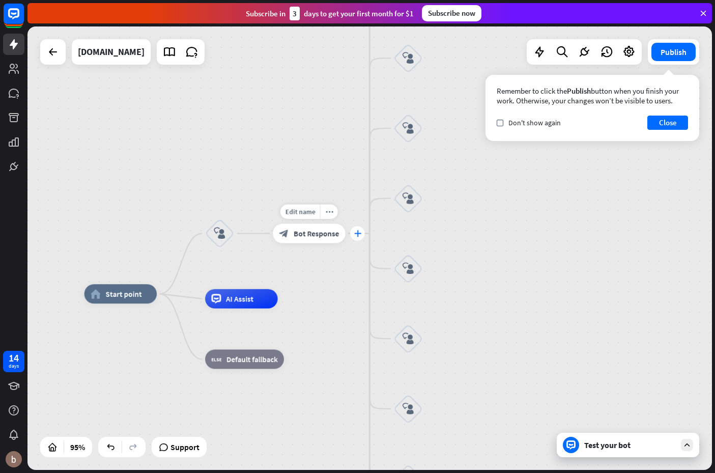
click at [356, 234] on icon "plus" at bounding box center [357, 233] width 7 height 7
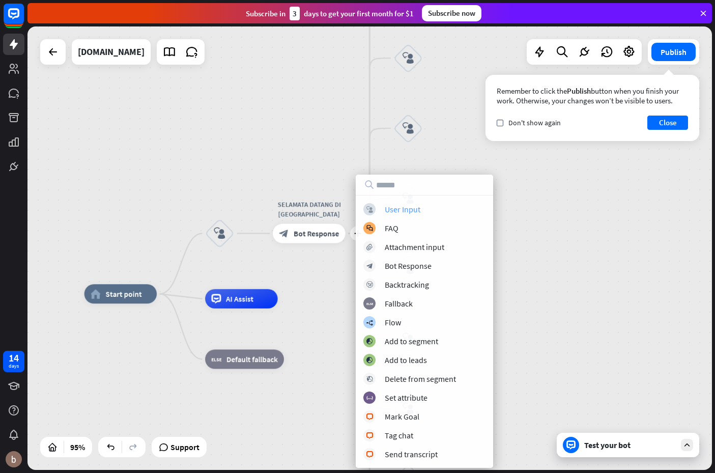
click at [451, 213] on div "block_user_input User Input" at bounding box center [424, 209] width 122 height 12
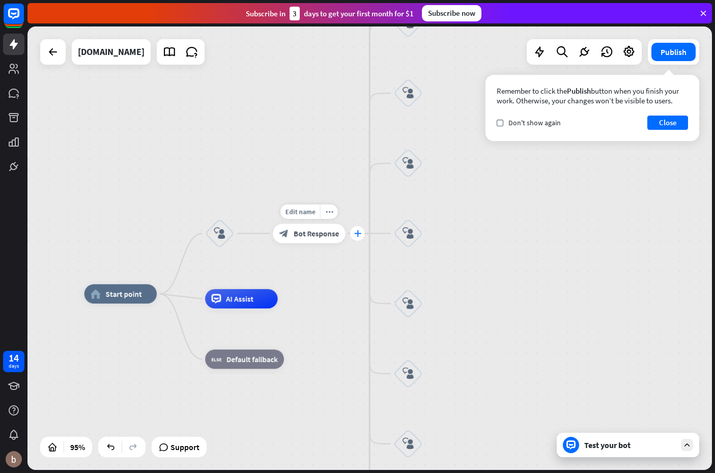
click at [354, 234] on icon "plus" at bounding box center [357, 233] width 7 height 7
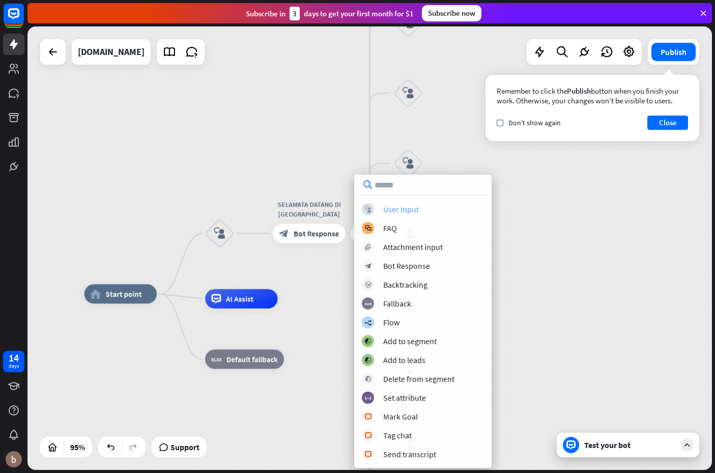
click at [400, 207] on div "User Input" at bounding box center [401, 209] width 36 height 10
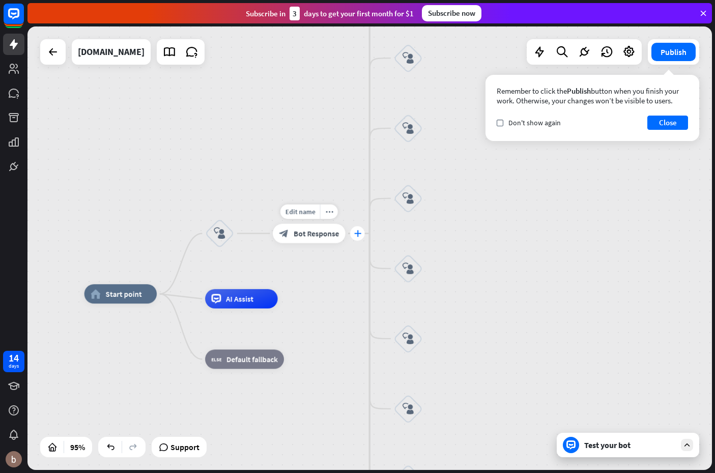
click at [356, 229] on div "plus" at bounding box center [357, 233] width 15 height 15
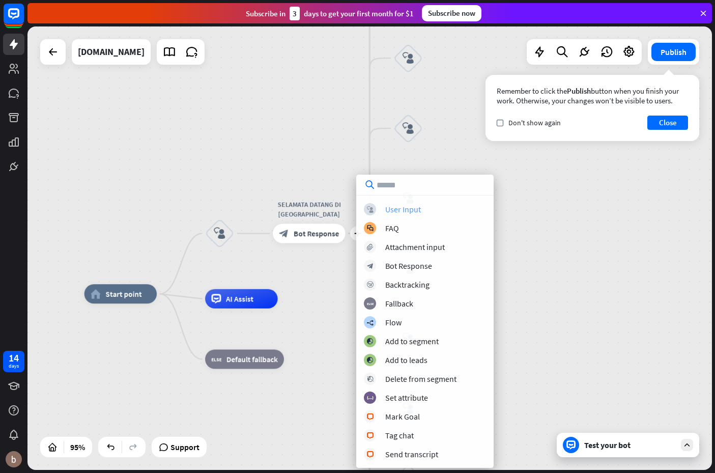
click at [410, 207] on div "User Input" at bounding box center [403, 209] width 36 height 10
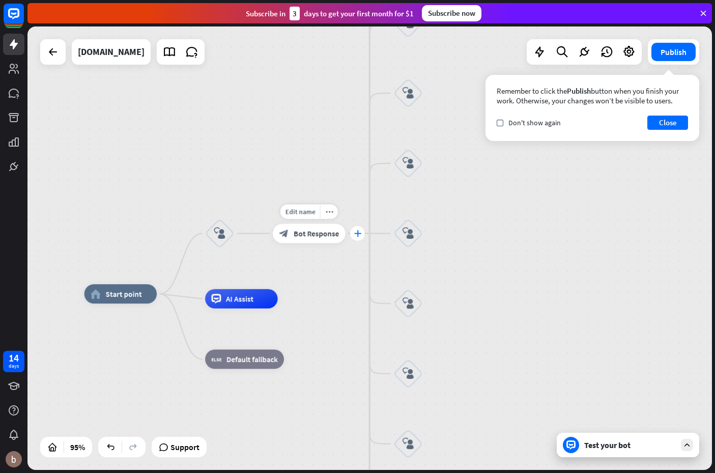
click at [363, 237] on div "plus" at bounding box center [357, 233] width 15 height 15
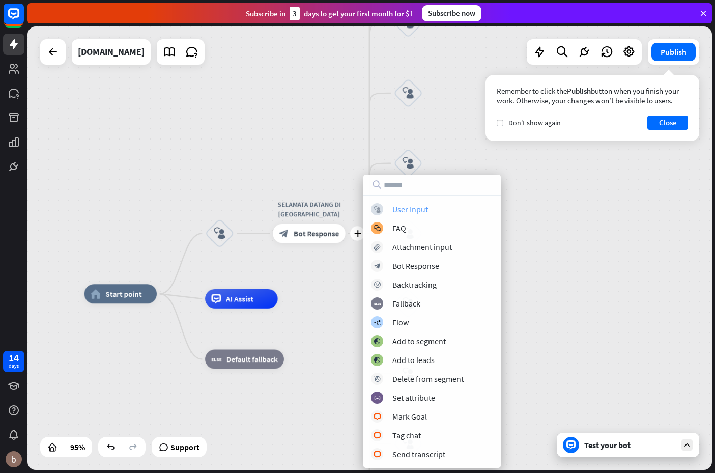
click at [422, 207] on div "User Input" at bounding box center [411, 209] width 36 height 10
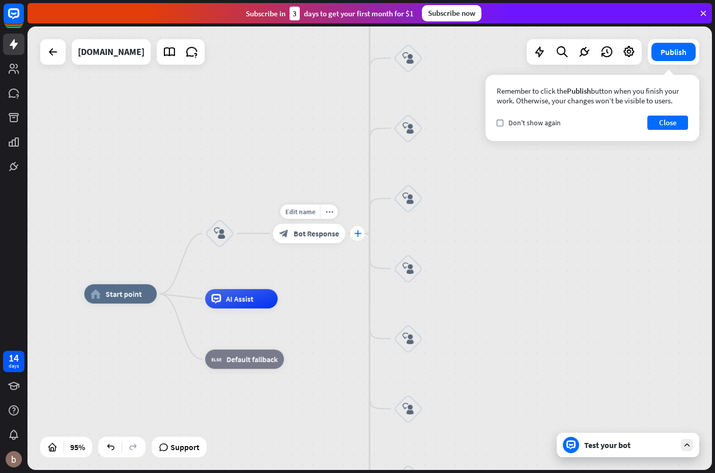
click at [359, 236] on icon "plus" at bounding box center [357, 233] width 7 height 7
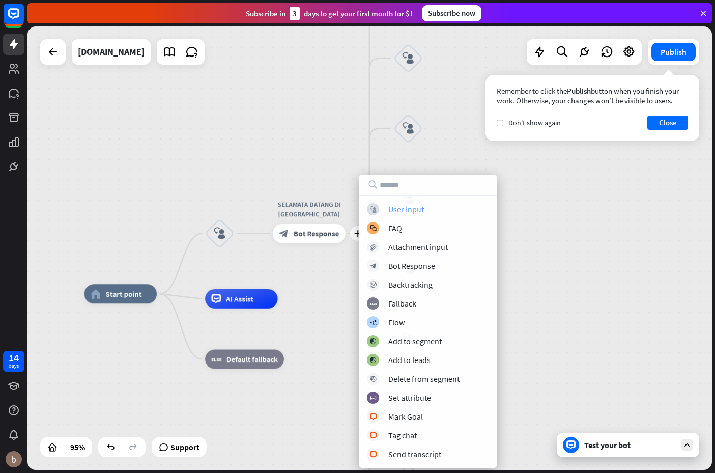
click at [421, 209] on div "User Input" at bounding box center [406, 209] width 36 height 10
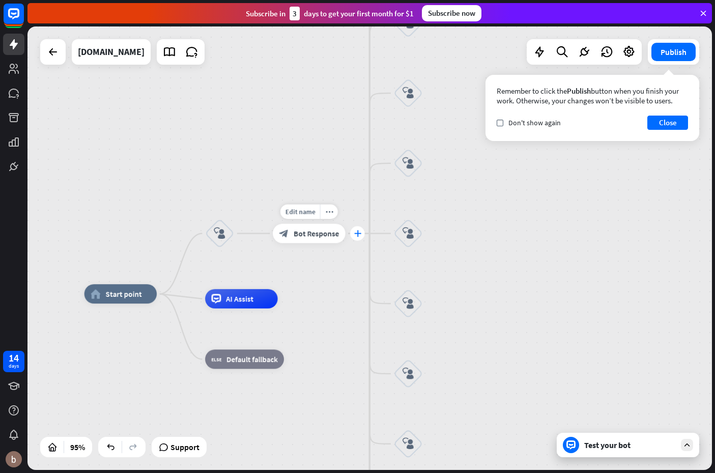
click at [360, 231] on icon "plus" at bounding box center [357, 233] width 7 height 7
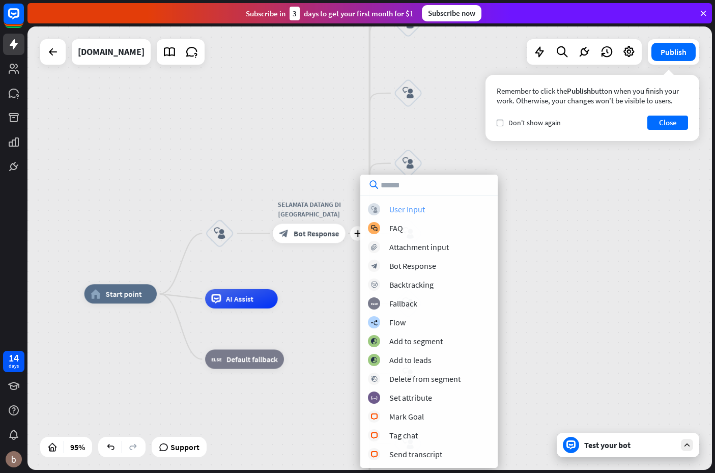
click at [411, 208] on div "User Input" at bounding box center [407, 209] width 36 height 10
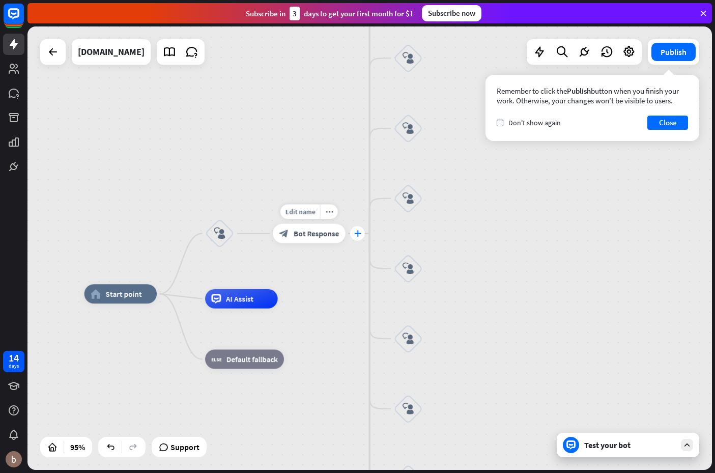
click at [358, 235] on icon "plus" at bounding box center [357, 233] width 7 height 7
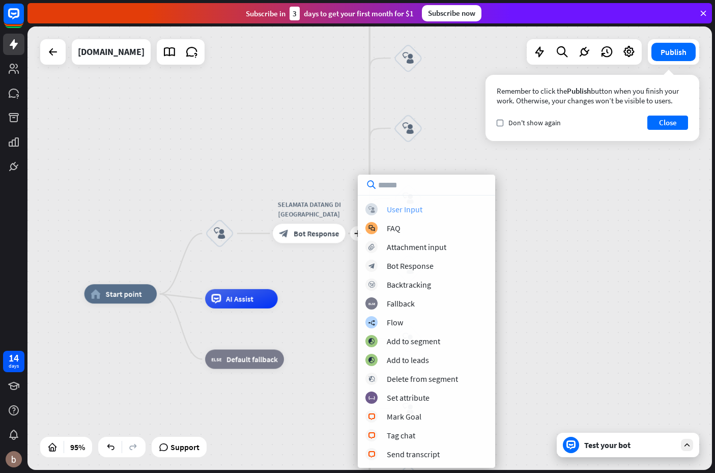
click at [434, 212] on div "block_user_input User Input" at bounding box center [427, 209] width 122 height 12
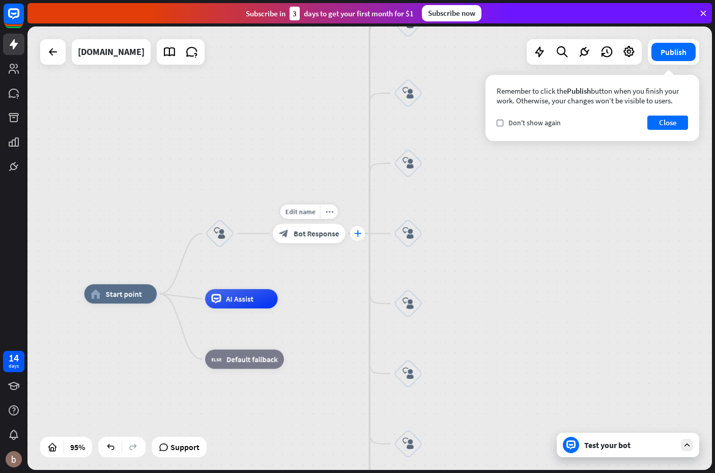
click at [357, 233] on icon "plus" at bounding box center [357, 233] width 7 height 7
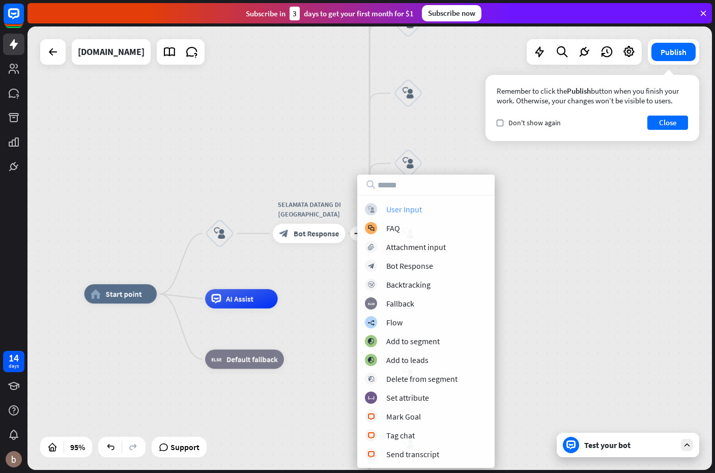
click at [430, 208] on div "block_user_input User Input" at bounding box center [426, 209] width 122 height 12
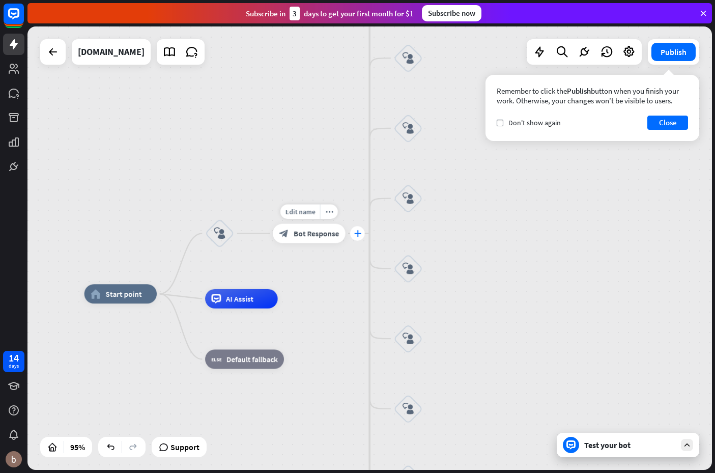
click at [361, 235] on div "plus" at bounding box center [357, 233] width 15 height 15
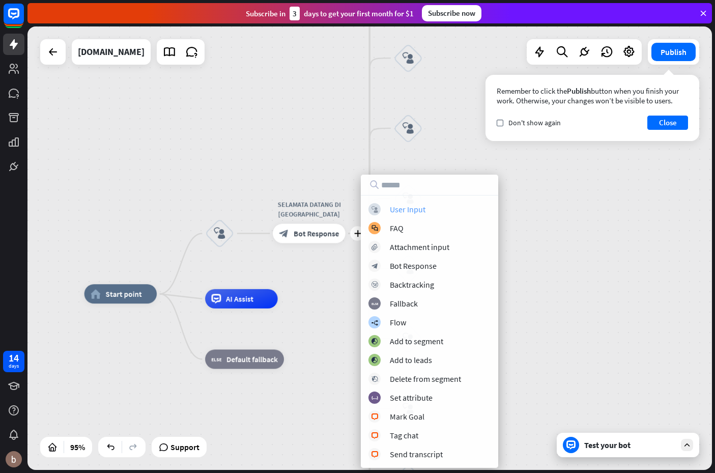
click at [407, 207] on div "User Input" at bounding box center [408, 209] width 36 height 10
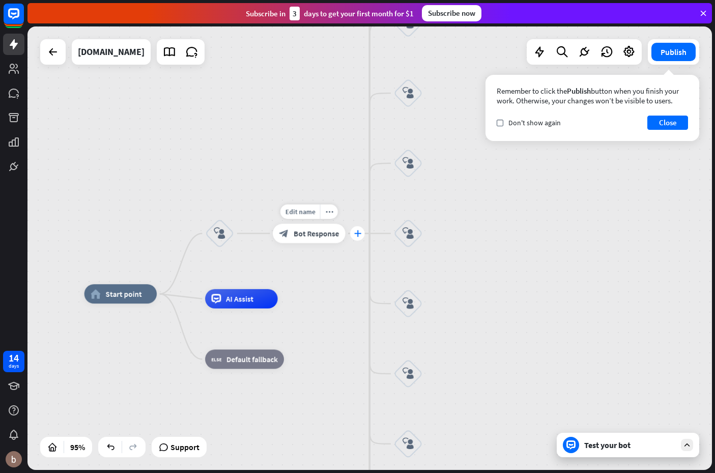
click at [356, 234] on icon "plus" at bounding box center [357, 233] width 7 height 7
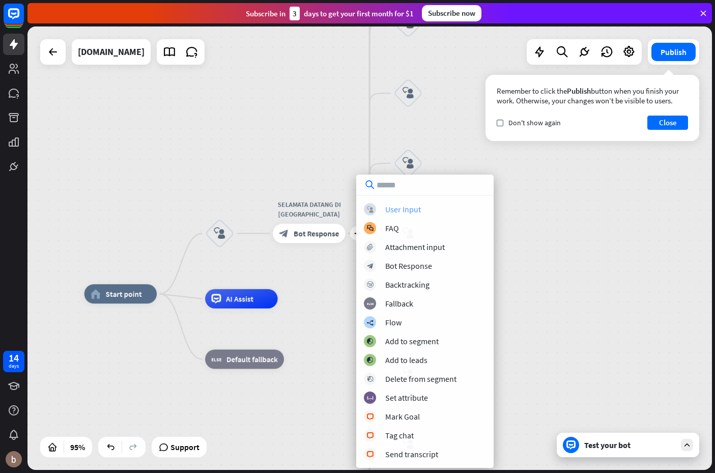
click at [395, 212] on div "User Input" at bounding box center [403, 209] width 36 height 10
